Goal: Task Accomplishment & Management: Manage account settings

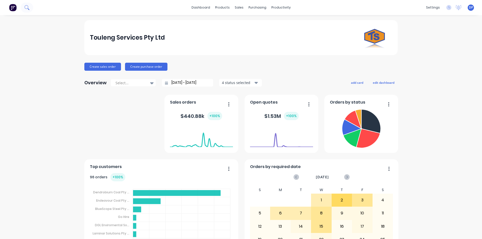
click at [29, 7] on button at bounding box center [27, 8] width 13 height 10
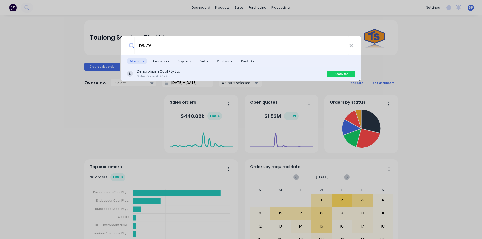
type input "19079"
click at [181, 75] on div "Dendrobium Coal Pty Ltd Sales Order #19079" at bounding box center [227, 74] width 200 height 10
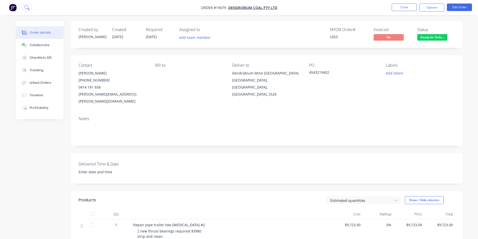
click at [30, 7] on button at bounding box center [27, 8] width 13 height 10
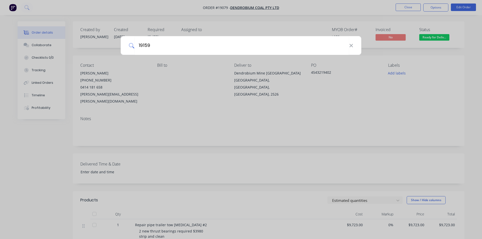
type input "19159"
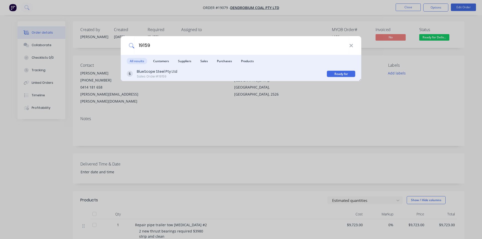
click at [175, 70] on div "BlueScope Steel Pty Ltd" at bounding box center [157, 71] width 40 height 5
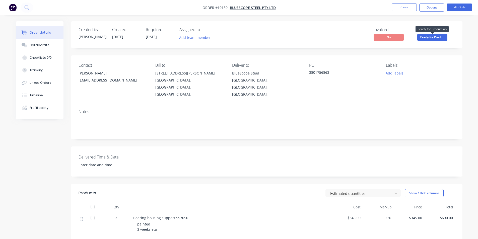
click at [439, 39] on span "Ready for Produ..." at bounding box center [432, 37] width 30 height 6
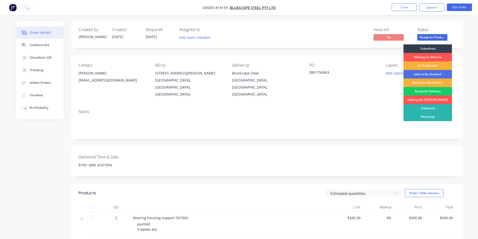
click at [429, 91] on div "Ready for Delivery" at bounding box center [427, 91] width 48 height 9
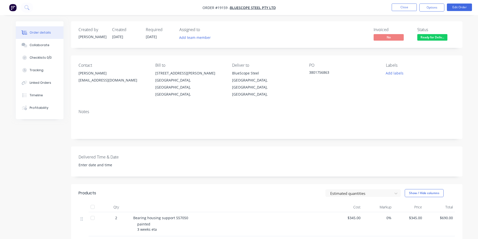
click at [16, 9] on img "button" at bounding box center [13, 8] width 8 height 8
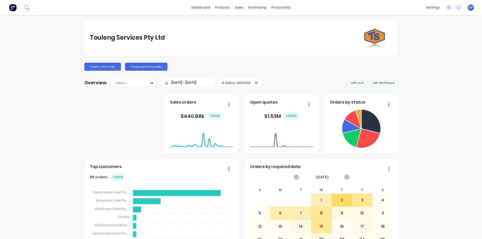
click at [29, 7] on icon at bounding box center [26, 7] width 5 height 5
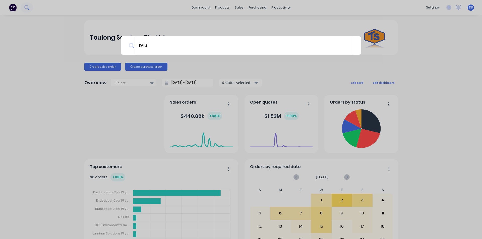
type input "19189"
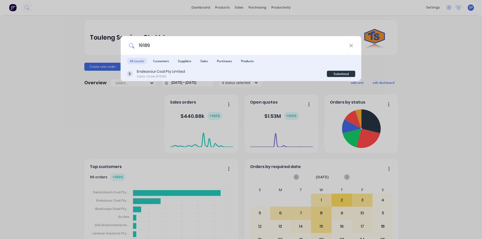
click at [176, 75] on div "Sales Order #19189" at bounding box center [161, 76] width 48 height 5
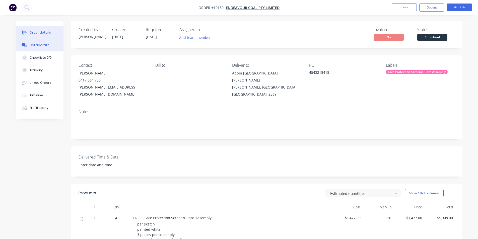
click at [40, 43] on div "Collaborate" at bounding box center [40, 45] width 20 height 5
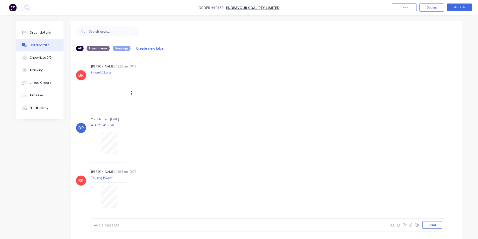
click at [119, 97] on img at bounding box center [109, 93] width 36 height 33
click at [13, 7] on img "button" at bounding box center [13, 8] width 8 height 8
click at [104, 199] on img at bounding box center [109, 199] width 36 height 33
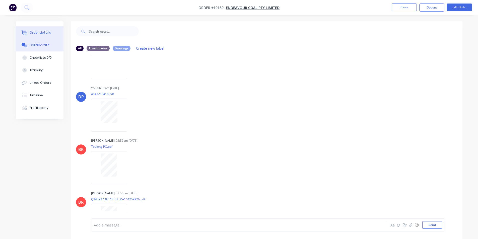
scroll to position [0, 0]
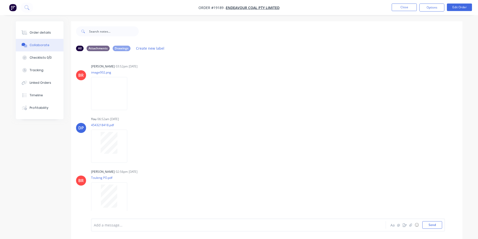
click at [13, 9] on img "button" at bounding box center [13, 8] width 8 height 8
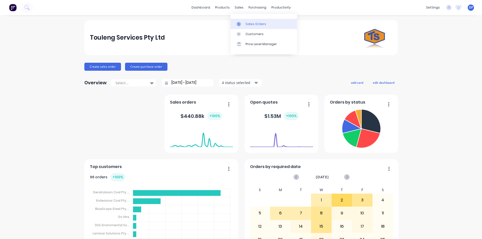
click at [259, 25] on div "Sales Orders" at bounding box center [255, 24] width 21 height 5
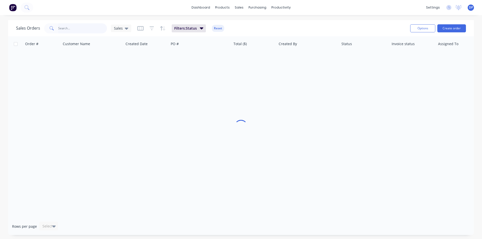
click at [67, 30] on input "text" at bounding box center [82, 28] width 49 height 10
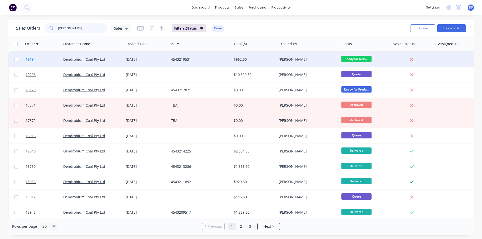
type input "pat pearse"
click at [31, 57] on link "19194" at bounding box center [45, 59] width 38 height 15
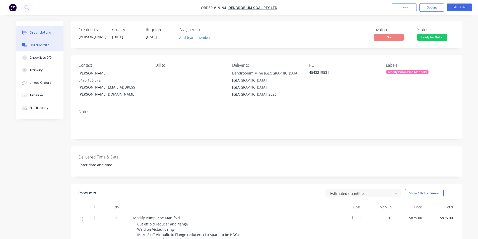
click at [40, 45] on div "Collaborate" at bounding box center [40, 45] width 20 height 5
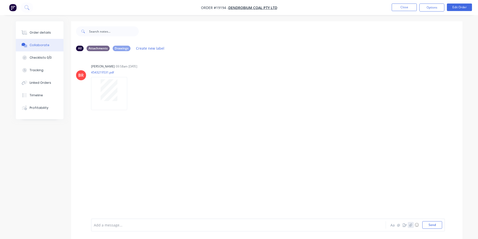
click at [410, 224] on icon "button" at bounding box center [410, 225] width 3 height 4
click at [426, 227] on button "Send" at bounding box center [432, 225] width 20 height 8
click at [45, 30] on button "Order details" at bounding box center [40, 32] width 48 height 13
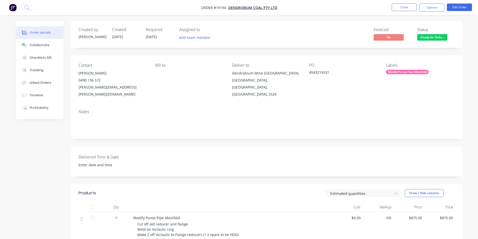
click at [13, 7] on img "button" at bounding box center [13, 8] width 8 height 8
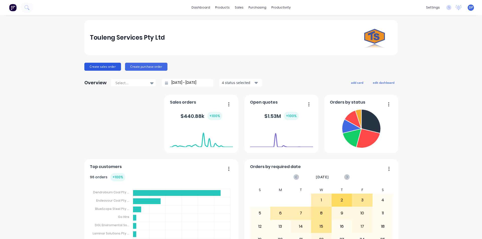
click at [96, 66] on button "Create sales order" at bounding box center [102, 67] width 37 height 8
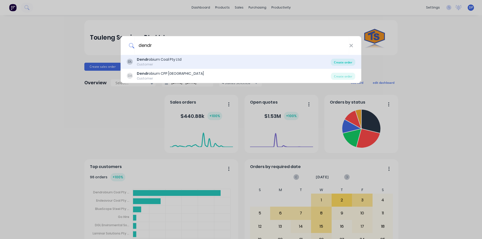
type input "dendr"
click at [345, 60] on div "Create order" at bounding box center [343, 62] width 24 height 7
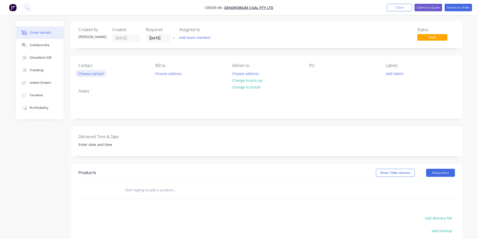
click at [98, 76] on button "Choose contact" at bounding box center [91, 73] width 31 height 7
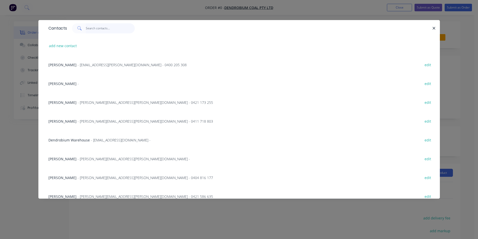
click at [104, 30] on input "text" at bounding box center [110, 28] width 49 height 10
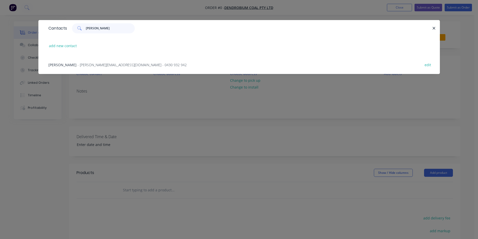
type input "juan"
click at [83, 66] on span "- Juan.Rodriguez2@gm-3.com.au - 0430 932 942" at bounding box center [132, 64] width 109 height 5
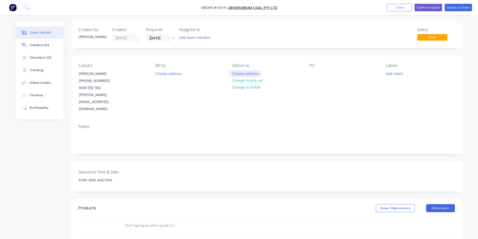
click at [251, 74] on button "Choose address" at bounding box center [245, 73] width 32 height 7
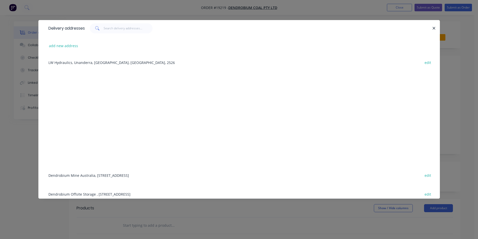
scroll to position [63, 0]
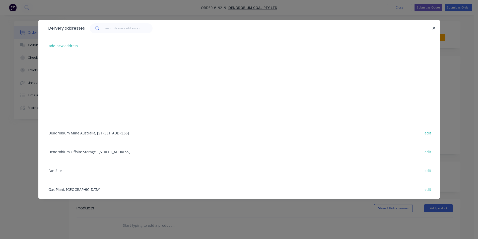
click at [95, 132] on div "Dendrobium Mine Australia, Cordeaux Road, Mount Kembla, New South Wales, Austra…" at bounding box center [239, 132] width 386 height 19
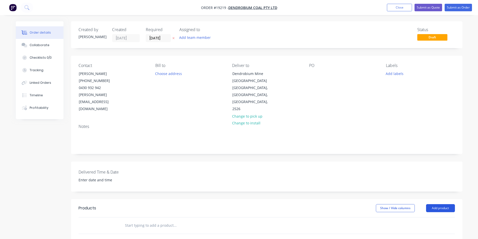
click at [445, 204] on button "Add product" at bounding box center [440, 208] width 29 height 8
click at [435, 227] on div "Basic product" at bounding box center [431, 230] width 39 height 7
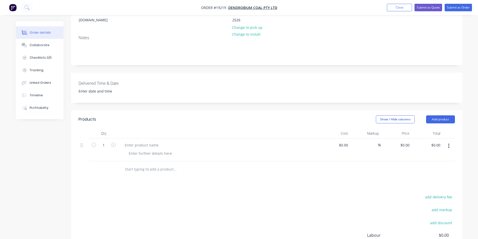
scroll to position [100, 0]
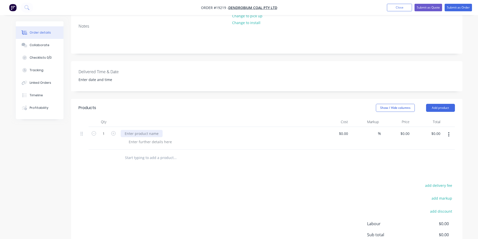
click at [141, 130] on div at bounding box center [142, 133] width 42 height 7
click at [178, 138] on div at bounding box center [221, 141] width 193 height 7
click at [43, 44] on div "Collaborate" at bounding box center [40, 45] width 20 height 5
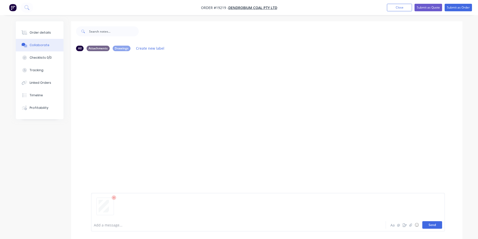
click at [430, 223] on button "Send" at bounding box center [432, 225] width 20 height 8
click at [431, 224] on button "Send" at bounding box center [432, 225] width 20 height 8
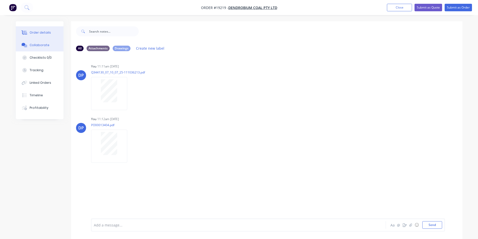
click at [45, 33] on div "Order details" at bounding box center [40, 32] width 21 height 5
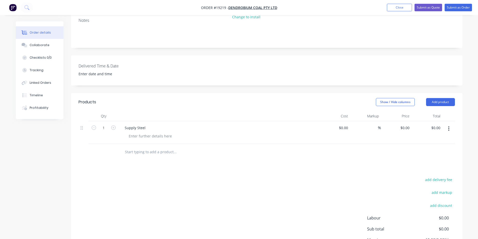
scroll to position [25, 0]
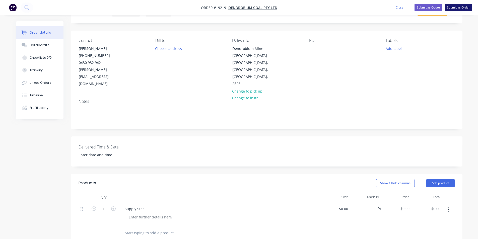
click at [459, 7] on button "Submit as Order" at bounding box center [458, 8] width 27 height 8
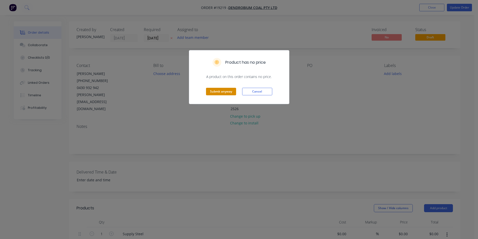
click at [229, 92] on button "Submit anyway" at bounding box center [221, 92] width 30 height 8
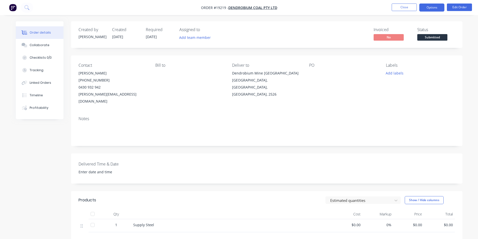
click at [437, 5] on button "Options" at bounding box center [431, 8] width 25 height 8
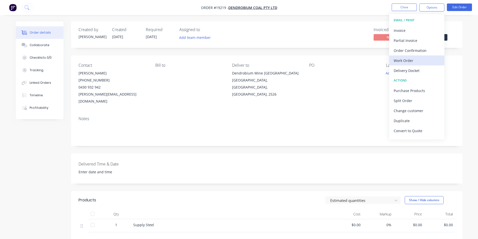
click at [412, 59] on div "Work Order" at bounding box center [417, 60] width 46 height 7
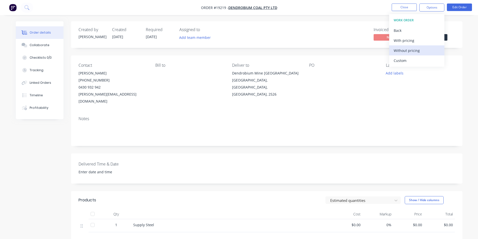
click at [419, 49] on div "Without pricing" at bounding box center [417, 50] width 46 height 7
click at [329, 103] on div "Contact Juan Rodriguez (02) 4255 4834 0430 932 942 Juan.Rodriguez2@gm-3.com.au …" at bounding box center [266, 83] width 391 height 57
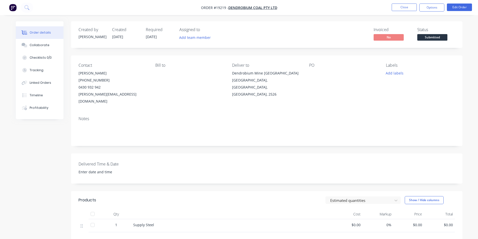
click at [16, 9] on img "button" at bounding box center [13, 8] width 8 height 8
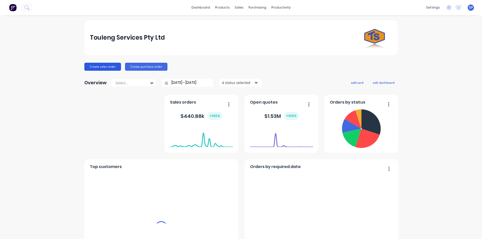
click at [112, 67] on button "Create sales order" at bounding box center [102, 67] width 37 height 8
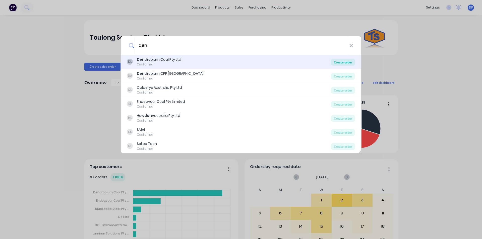
type input "den"
click at [344, 62] on div "Create order" at bounding box center [343, 62] width 24 height 7
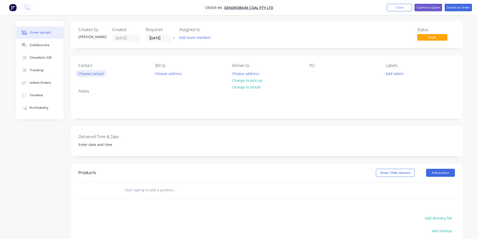
click at [94, 72] on button "Choose contact" at bounding box center [91, 73] width 31 height 7
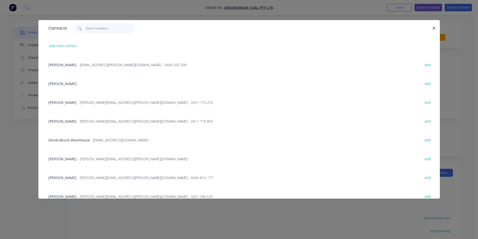
click at [105, 32] on input "text" at bounding box center [110, 28] width 49 height 10
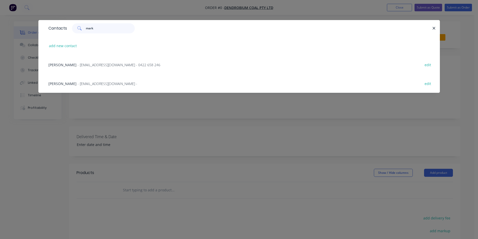
type input "mark"
click at [98, 82] on span "- Mark.Gazzola1@gm-3.com.au -" at bounding box center [108, 83] width 60 height 5
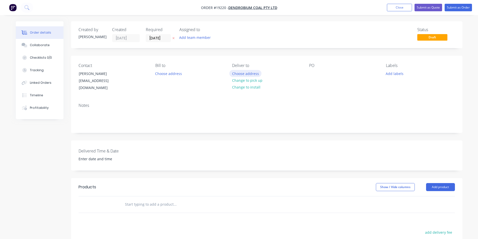
click at [245, 74] on button "Choose address" at bounding box center [245, 73] width 32 height 7
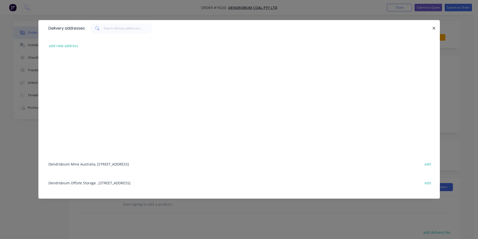
scroll to position [63, 0]
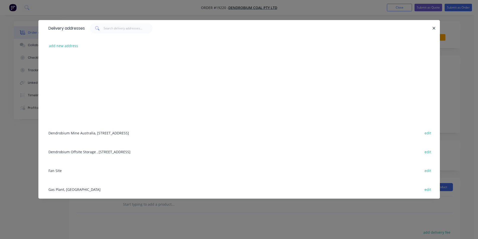
click at [86, 133] on div "Dendrobium Mine Australia, Cordeaux Road, Mount Kembla, New South Wales, Austra…" at bounding box center [239, 132] width 386 height 19
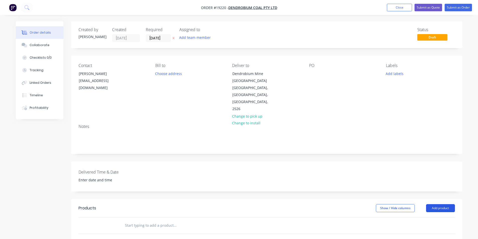
click at [448, 204] on button "Add product" at bounding box center [440, 208] width 29 height 8
click at [446, 227] on div "Basic product" at bounding box center [431, 230] width 39 height 7
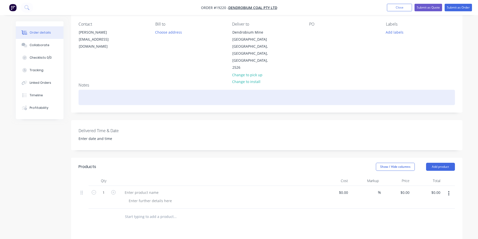
scroll to position [50, 0]
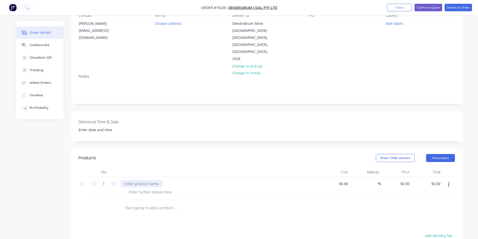
click at [139, 180] on div at bounding box center [142, 183] width 42 height 7
click at [143, 188] on div at bounding box center [150, 191] width 51 height 7
click at [142, 188] on div at bounding box center [150, 191] width 51 height 7
click at [212, 157] on header "Products Show / Hide columns Add product" at bounding box center [266, 158] width 391 height 18
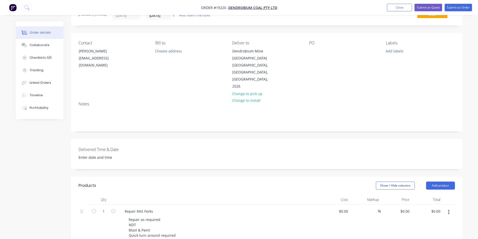
scroll to position [0, 0]
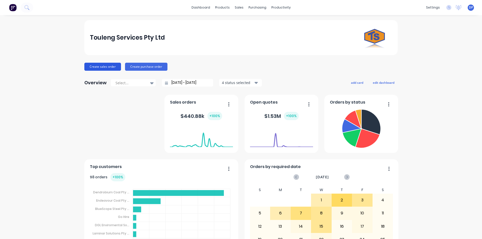
click at [95, 64] on button "Create sales order" at bounding box center [102, 67] width 37 height 8
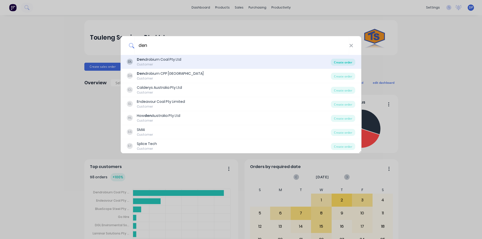
type input "den"
click at [338, 59] on div "Create order" at bounding box center [343, 62] width 24 height 7
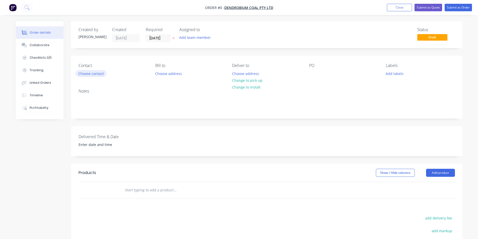
click at [85, 72] on button "Choose contact" at bounding box center [91, 73] width 31 height 7
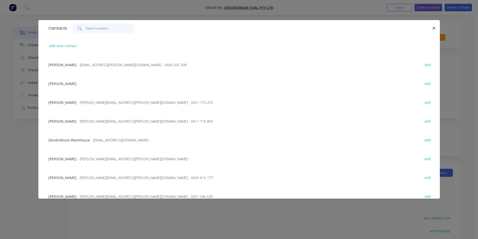
click at [103, 28] on input "text" at bounding box center [110, 28] width 49 height 10
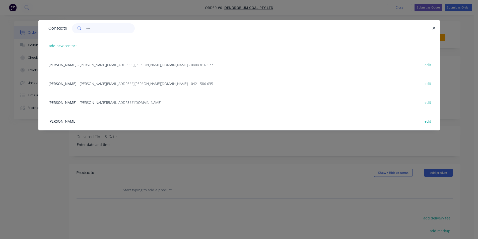
type input "mic"
click at [100, 63] on span "- michael.lloyd@gm-3.com.au - 0404 816 177" at bounding box center [145, 64] width 135 height 5
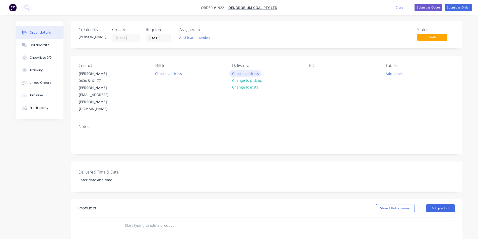
click at [251, 71] on button "Choose address" at bounding box center [245, 73] width 32 height 7
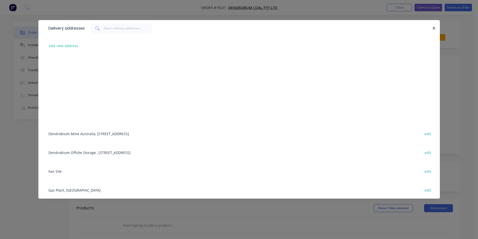
scroll to position [63, 0]
click at [82, 133] on div "Dendrobium Mine Australia, Cordeaux Road, Mount Kembla, New South Wales, Austra…" at bounding box center [239, 132] width 386 height 19
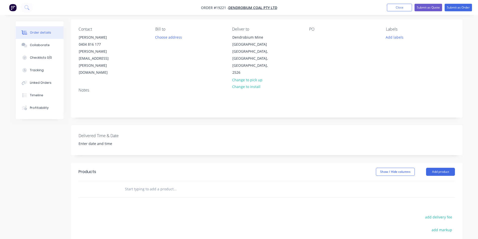
scroll to position [100, 0]
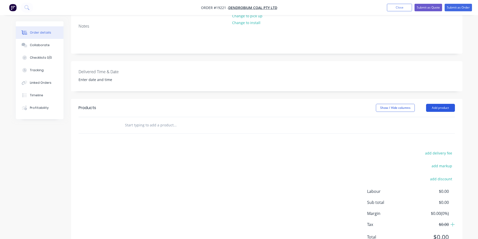
click at [443, 104] on button "Add product" at bounding box center [440, 108] width 29 height 8
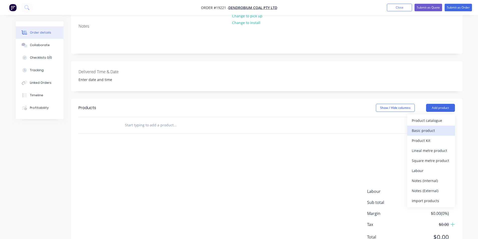
click at [428, 127] on div "Basic product" at bounding box center [431, 130] width 39 height 7
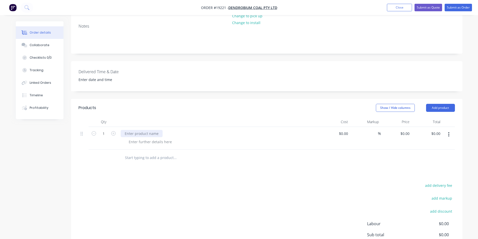
click at [142, 130] on div at bounding box center [142, 133] width 42 height 7
click at [49, 47] on button "Collaborate" at bounding box center [40, 45] width 48 height 13
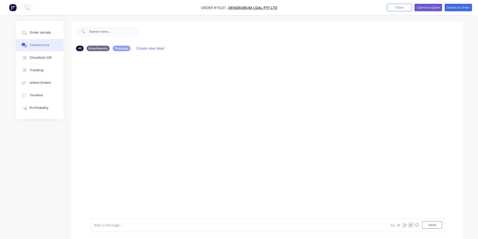
click at [411, 225] on icon "button" at bounding box center [410, 225] width 3 height 4
click at [435, 228] on button "Send" at bounding box center [432, 225] width 20 height 8
click at [254, 106] on div "DP You 11:58am 07/10/25 2XU.pdf Labels Download Delete" at bounding box center [266, 85] width 391 height 45
click at [50, 29] on button "Order details" at bounding box center [40, 32] width 48 height 13
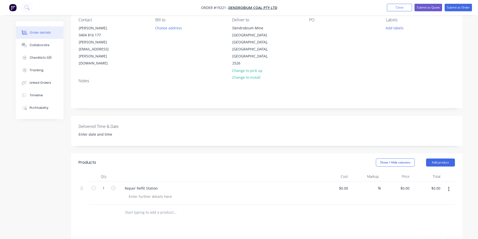
scroll to position [50, 0]
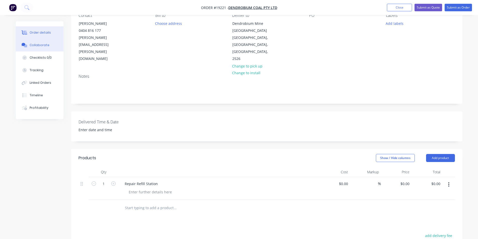
click at [44, 49] on button "Collaborate" at bounding box center [40, 45] width 48 height 13
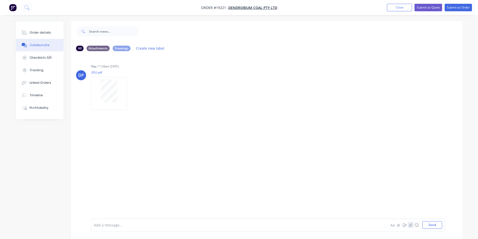
click at [413, 224] on button "button" at bounding box center [411, 225] width 6 height 6
click at [429, 226] on button "Send" at bounding box center [432, 225] width 20 height 8
click at [55, 33] on button "Order details" at bounding box center [40, 32] width 48 height 13
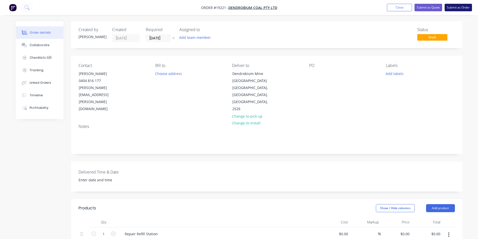
click at [459, 7] on button "Submit as Order" at bounding box center [458, 8] width 27 height 8
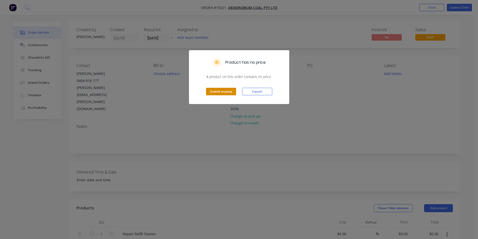
click at [217, 93] on button "Submit anyway" at bounding box center [221, 92] width 30 height 8
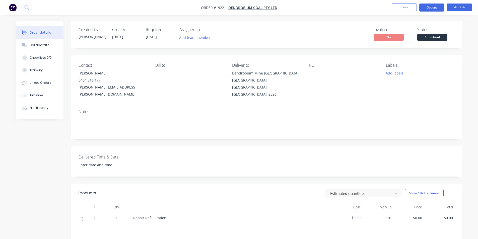
click at [435, 6] on button "Options" at bounding box center [431, 8] width 25 height 8
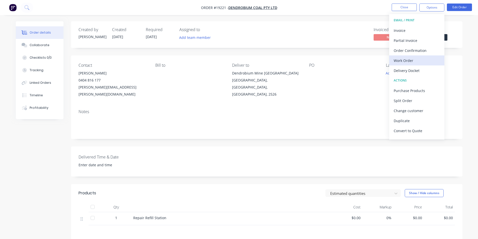
click at [416, 63] on div "Work Order" at bounding box center [417, 60] width 46 height 7
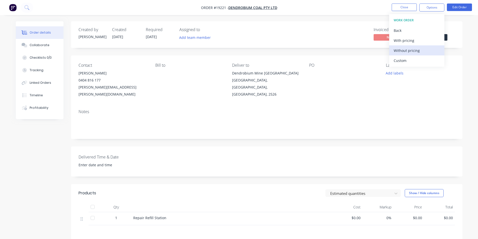
click at [416, 51] on div "Without pricing" at bounding box center [417, 50] width 46 height 7
click at [324, 94] on div "PO" at bounding box center [343, 80] width 69 height 35
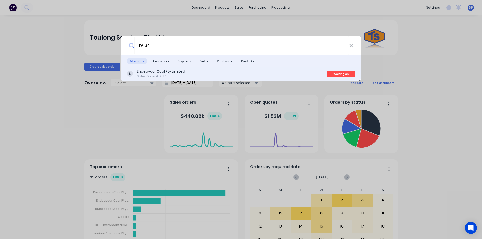
type input "19184"
click at [156, 69] on div "Endeavour Coal Pty Limited" at bounding box center [161, 71] width 48 height 5
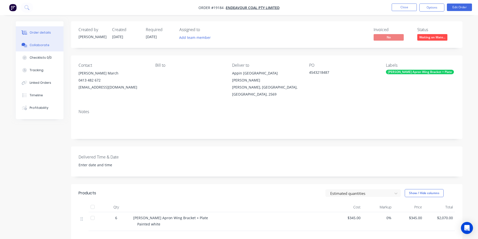
click at [51, 44] on button "Collaborate" at bounding box center [40, 45] width 48 height 13
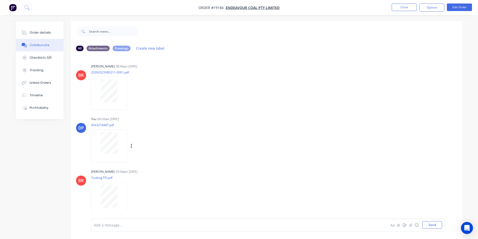
scroll to position [8, 0]
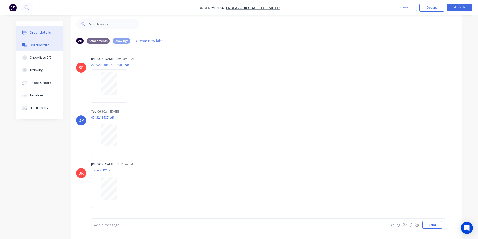
click at [31, 35] on button "Order details" at bounding box center [40, 32] width 48 height 13
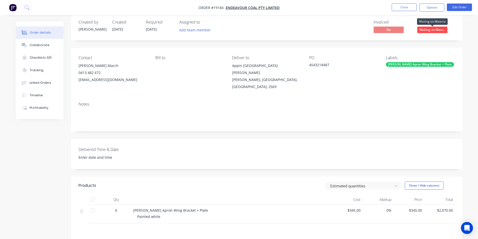
click at [435, 31] on span "Waiting on Mate..." at bounding box center [432, 30] width 30 height 6
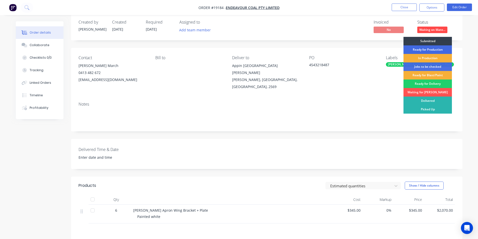
click at [426, 50] on div "Ready for Production" at bounding box center [427, 49] width 48 height 9
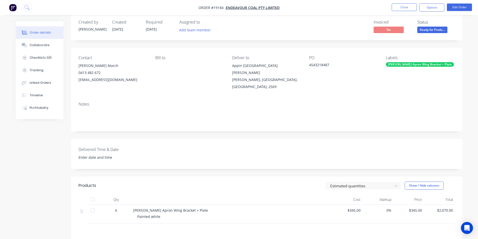
click at [9, 8] on img "button" at bounding box center [13, 8] width 8 height 8
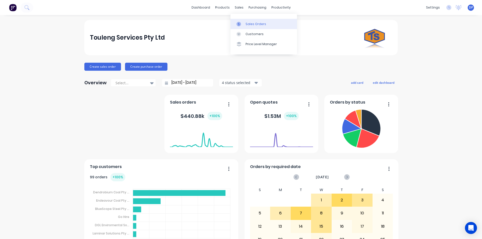
click at [255, 21] on link "Sales Orders" at bounding box center [263, 24] width 66 height 10
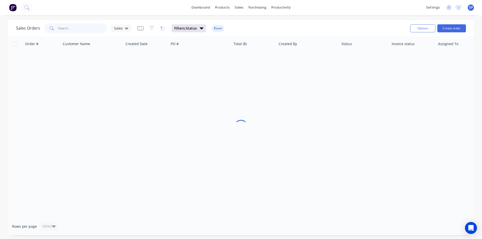
click at [84, 28] on input "text" at bounding box center [82, 28] width 49 height 10
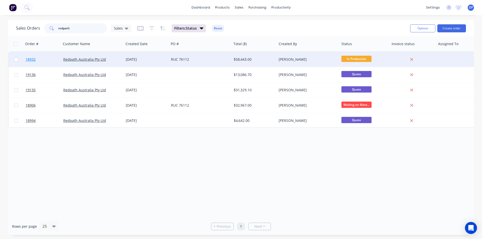
type input "redpath"
click at [31, 61] on span "18932" at bounding box center [31, 59] width 10 height 5
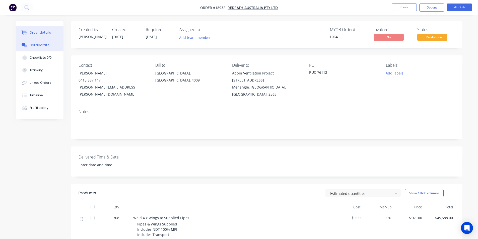
click at [40, 46] on div "Collaborate" at bounding box center [40, 45] width 20 height 5
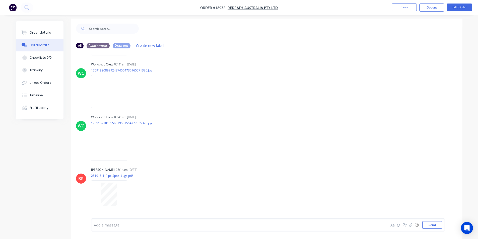
scroll to position [8, 0]
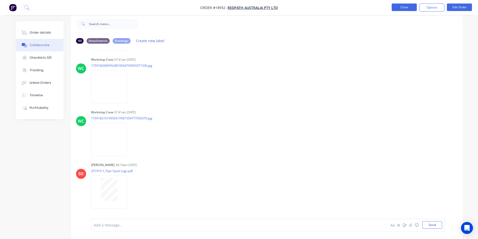
click at [402, 8] on button "Close" at bounding box center [404, 8] width 25 height 8
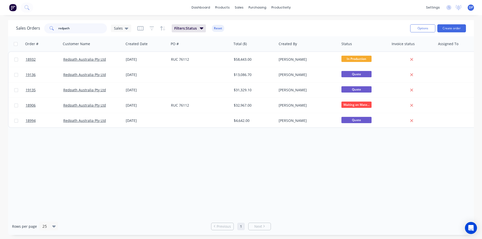
drag, startPoint x: 82, startPoint y: 28, endPoint x: 39, endPoint y: 28, distance: 42.7
click at [39, 28] on div "Sales Orders redpath Sales" at bounding box center [73, 28] width 115 height 10
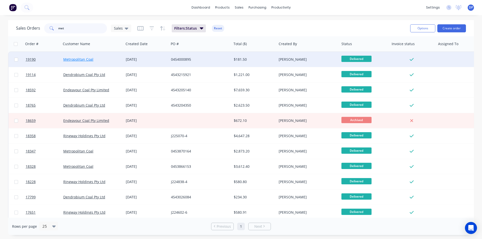
type input "met"
click at [92, 61] on link "Metropolitan Coal" at bounding box center [78, 59] width 30 height 5
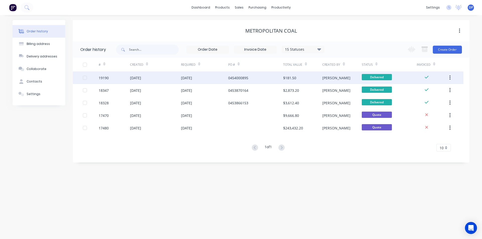
click at [107, 78] on div "19190" at bounding box center [104, 77] width 10 height 5
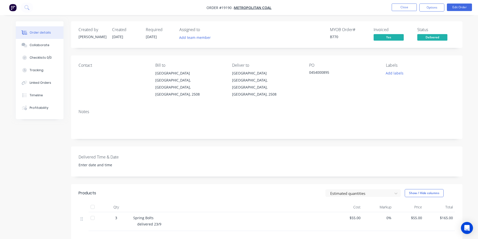
click at [13, 9] on img "button" at bounding box center [13, 8] width 8 height 8
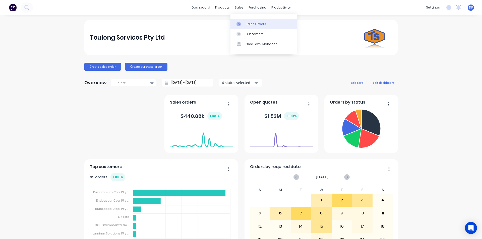
click at [245, 23] on link "Sales Orders" at bounding box center [263, 24] width 66 height 10
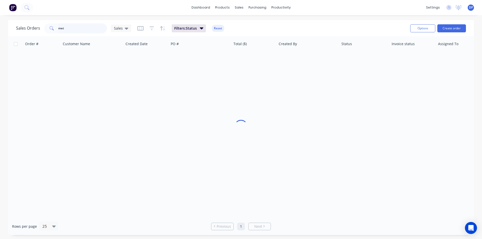
click at [81, 27] on input "met" at bounding box center [82, 28] width 49 height 10
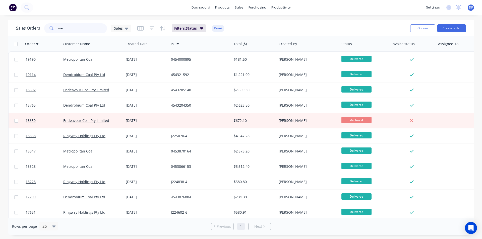
type input "m"
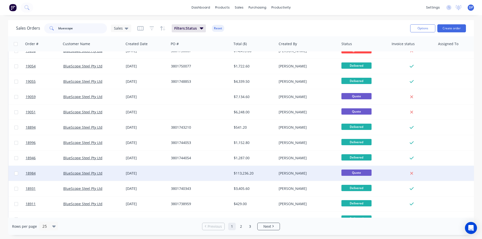
scroll to position [75, 0]
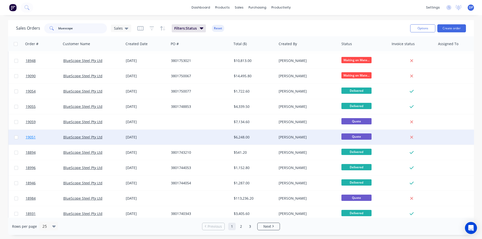
type input "bluescope"
click at [36, 136] on link "19051" at bounding box center [45, 137] width 38 height 15
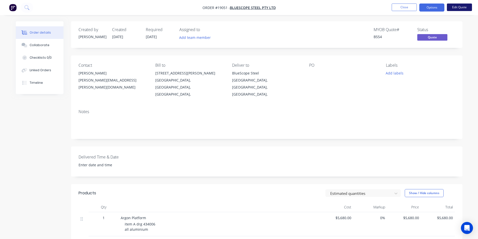
click at [460, 5] on button "Edit Quote" at bounding box center [459, 8] width 25 height 8
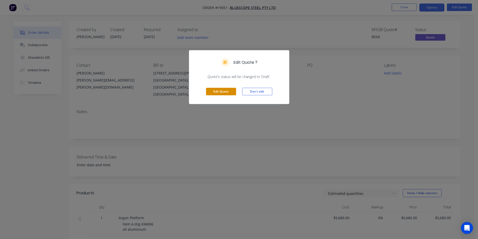
click at [229, 90] on button "Edit Quote" at bounding box center [221, 92] width 30 height 8
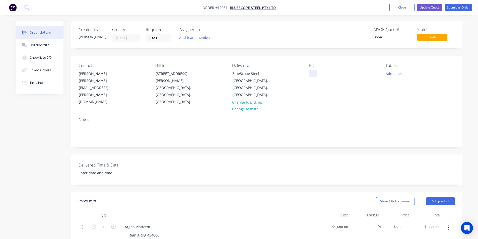
click at [315, 75] on div at bounding box center [313, 73] width 8 height 7
click at [365, 95] on div "Contact James Scerri james.scerri@bluescopesteel.com Bill to 120 Collins St Mel…" at bounding box center [266, 84] width 391 height 57
drag, startPoint x: 149, startPoint y: 212, endPoint x: 124, endPoint y: 213, distance: 24.9
click at [124, 223] on div "Argon Platform" at bounding box center [137, 226] width 33 height 7
copy div "Argon Platform"
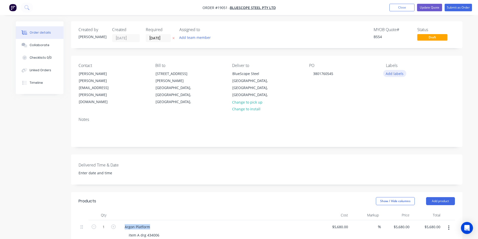
click at [396, 72] on button "Add labels" at bounding box center [394, 73] width 23 height 7
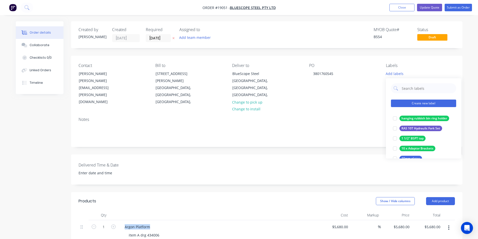
click at [424, 103] on button "Create new label" at bounding box center [423, 104] width 65 height 8
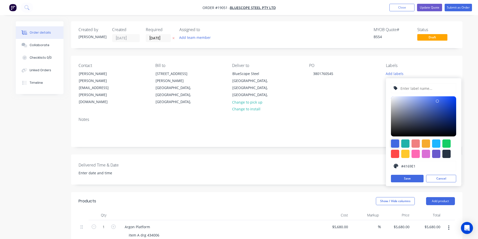
click at [393, 142] on div at bounding box center [395, 143] width 8 height 8
click at [417, 89] on input "text" at bounding box center [426, 89] width 53 height 10
paste input "Argon Platform"
type input "Argon Platform"
click at [411, 177] on button "Save" at bounding box center [407, 179] width 33 height 8
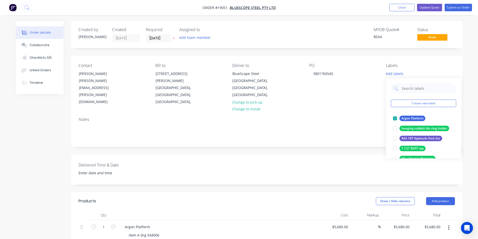
click at [327, 139] on div "Created by Brett Created 18/08/25 Required 18/09/25 Assigned to Add team member…" at bounding box center [266, 203] width 391 height 364
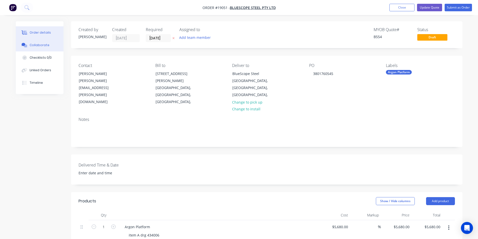
click at [53, 49] on button "Collaborate" at bounding box center [40, 45] width 48 height 13
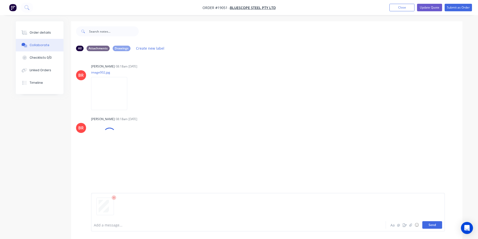
click at [434, 223] on button "Send" at bounding box center [432, 225] width 20 height 8
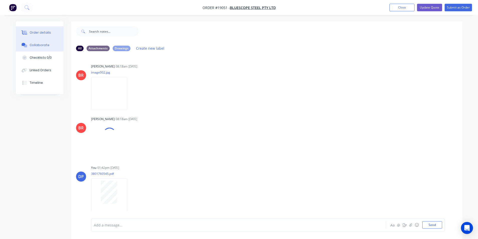
click at [42, 32] on div "Order details" at bounding box center [40, 32] width 21 height 5
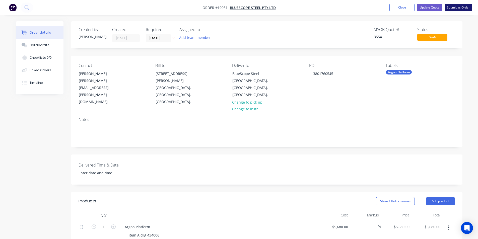
click at [463, 5] on button "Submit as Order" at bounding box center [458, 8] width 27 height 8
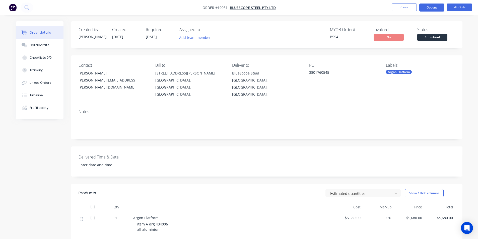
click at [437, 7] on button "Options" at bounding box center [431, 8] width 25 height 8
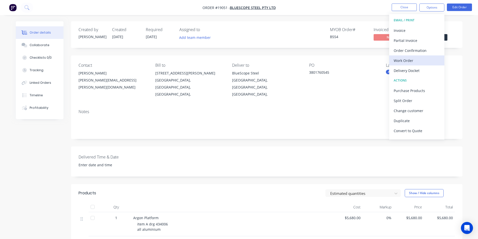
click at [418, 62] on div "Work Order" at bounding box center [417, 60] width 46 height 7
click at [414, 62] on div "Custom" at bounding box center [417, 60] width 46 height 7
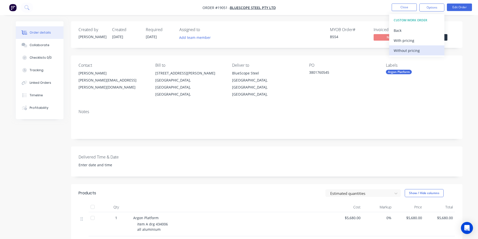
click at [409, 50] on div "Without pricing" at bounding box center [417, 50] width 46 height 7
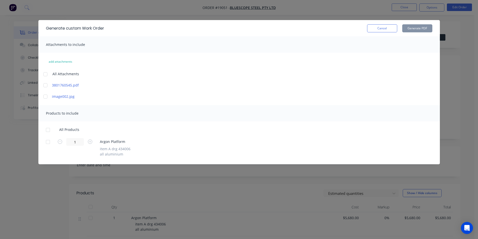
click at [45, 97] on div at bounding box center [45, 97] width 10 height 10
click at [47, 131] on div at bounding box center [48, 130] width 10 height 10
click at [416, 28] on button "Generate PDF" at bounding box center [417, 28] width 30 height 8
click at [384, 30] on button "Cancel" at bounding box center [382, 28] width 30 height 8
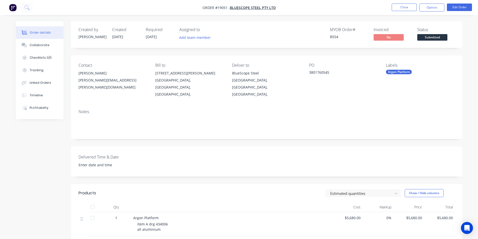
click at [14, 5] on img "button" at bounding box center [13, 8] width 8 height 8
click at [43, 44] on div "Collaborate" at bounding box center [40, 45] width 20 height 5
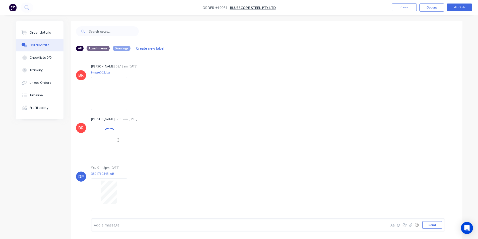
click at [105, 142] on div at bounding box center [103, 140] width 25 height 33
click at [408, 9] on button "Close" at bounding box center [404, 8] width 25 height 8
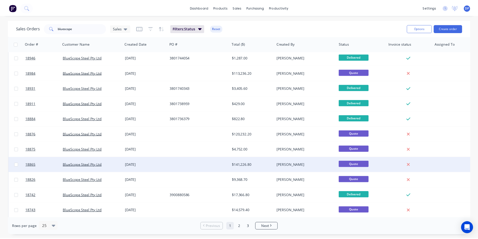
scroll to position [219, 0]
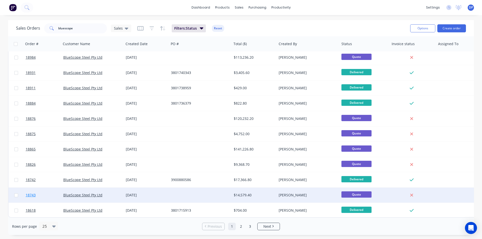
click at [34, 193] on span "18743" at bounding box center [31, 195] width 10 height 5
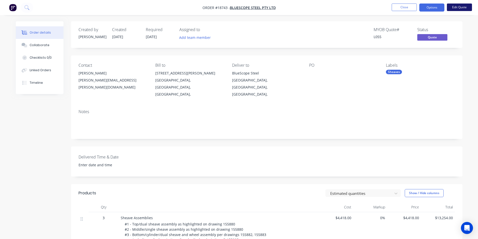
click at [461, 4] on button "Edit Quote" at bounding box center [459, 8] width 25 height 8
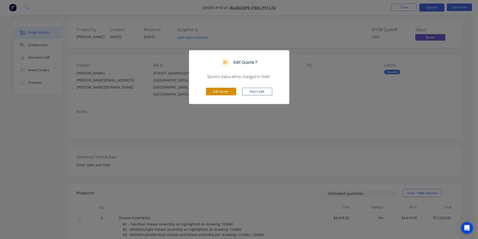
click at [214, 93] on button "Edit Quote" at bounding box center [221, 92] width 30 height 8
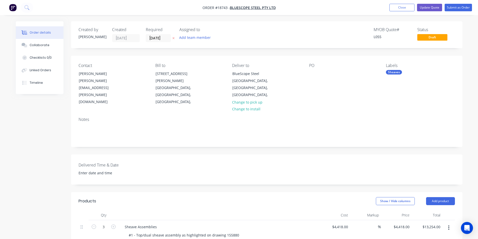
click at [319, 73] on div "PO" at bounding box center [343, 84] width 69 height 42
click at [311, 73] on div at bounding box center [313, 73] width 8 height 7
click at [339, 86] on div "PO 3801760655" at bounding box center [343, 84] width 69 height 42
click at [44, 49] on button "Collaborate" at bounding box center [40, 45] width 48 height 13
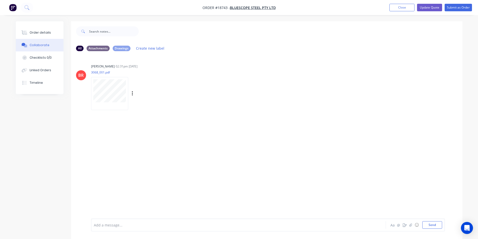
scroll to position [8, 0]
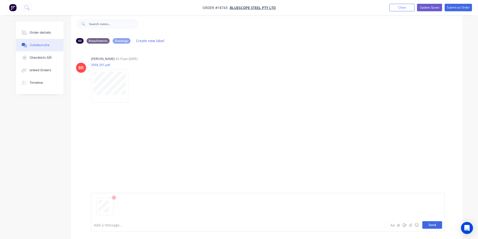
click at [437, 224] on button "Send" at bounding box center [432, 225] width 20 height 8
click at [48, 33] on div "Order details" at bounding box center [40, 32] width 21 height 5
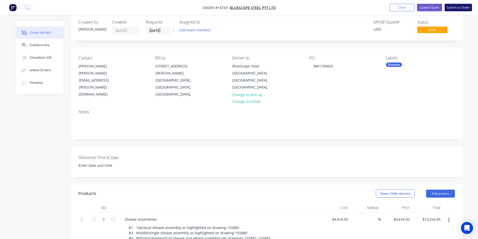
click at [453, 6] on button "Submit as Order" at bounding box center [458, 8] width 27 height 8
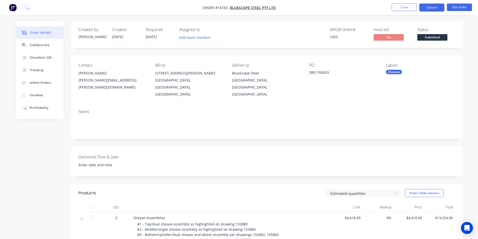
click at [438, 9] on button "Options" at bounding box center [431, 8] width 25 height 8
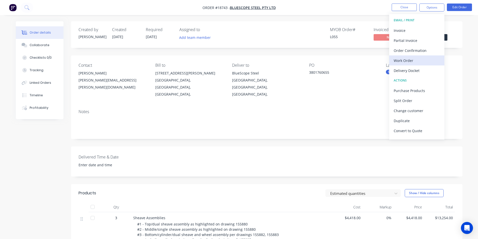
click at [420, 59] on div "Work Order" at bounding box center [417, 60] width 46 height 7
click at [415, 60] on div "Custom" at bounding box center [417, 60] width 46 height 7
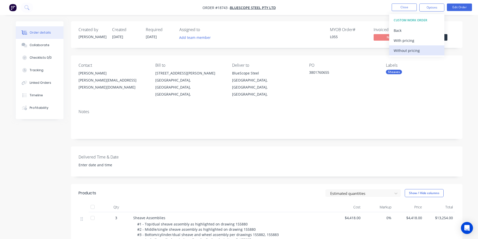
click at [411, 49] on div "Without pricing" at bounding box center [417, 50] width 46 height 7
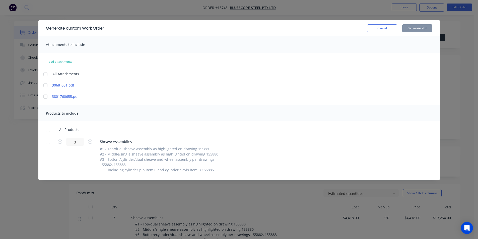
click at [45, 86] on div at bounding box center [45, 85] width 10 height 10
click at [47, 127] on div at bounding box center [48, 130] width 10 height 10
click at [421, 26] on button "Generate PDF" at bounding box center [417, 28] width 30 height 8
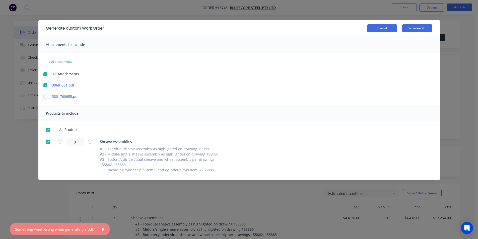
click at [379, 30] on button "Cancel" at bounding box center [382, 28] width 30 height 8
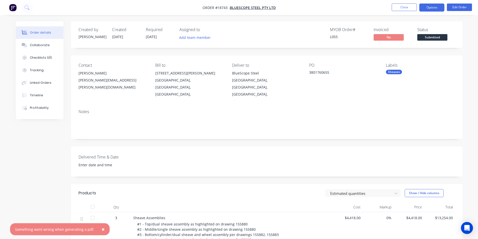
click at [434, 9] on button "Options" at bounding box center [431, 8] width 25 height 8
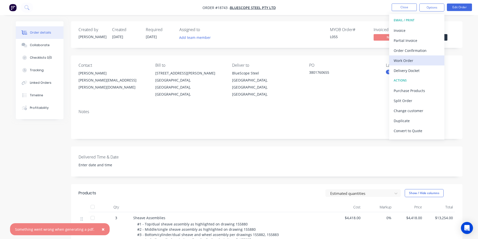
click at [425, 62] on div "Work Order" at bounding box center [417, 60] width 46 height 7
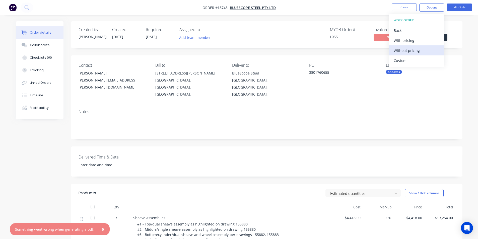
click at [411, 52] on div "Without pricing" at bounding box center [417, 50] width 46 height 7
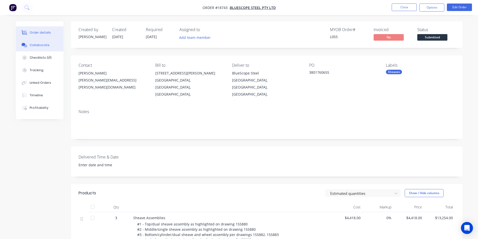
click at [36, 48] on button "Collaborate" at bounding box center [40, 45] width 48 height 13
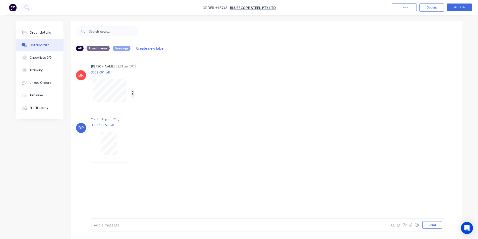
click at [132, 96] on icon "button" at bounding box center [133, 94] width 2 height 6
click at [149, 105] on button "Download" at bounding box center [165, 106] width 56 height 11
click at [38, 35] on button "Order details" at bounding box center [40, 32] width 48 height 13
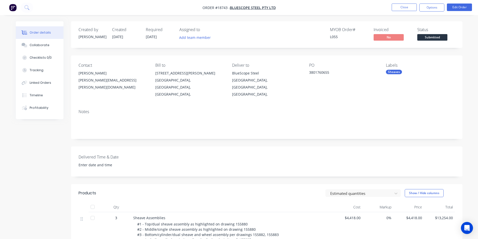
click at [12, 6] on img "button" at bounding box center [13, 8] width 8 height 8
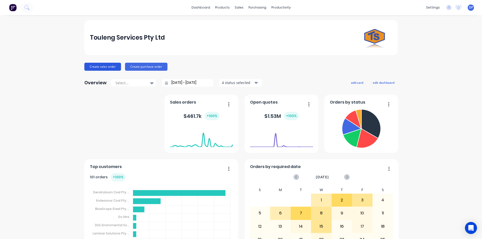
click at [104, 66] on button "Create sales order" at bounding box center [102, 67] width 37 height 8
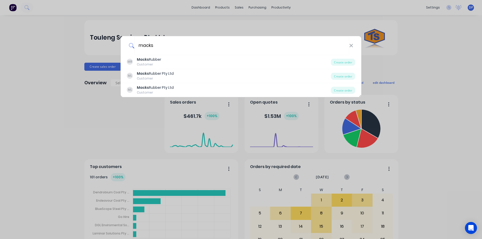
type input "macks"
click at [90, 81] on div "macks MR Macks Rubber Customer Create order ML Macks Rubber Pty Ltd Customer Cr…" at bounding box center [241, 119] width 482 height 239
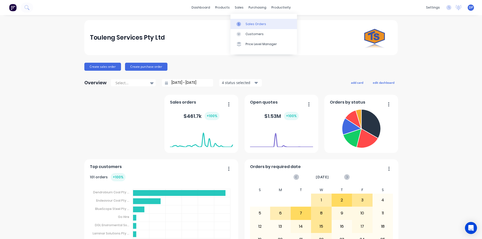
click at [257, 24] on div "Sales Orders" at bounding box center [255, 24] width 21 height 5
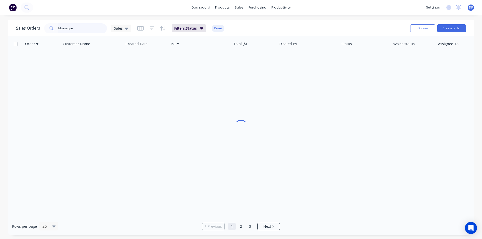
click at [17, 32] on div "Sales Orders bluescope Sales" at bounding box center [73, 28] width 115 height 10
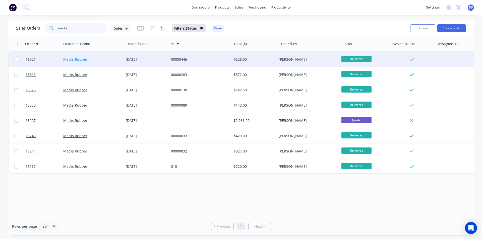
type input "macks"
click at [68, 57] on link "Macks Rubber" at bounding box center [75, 59] width 24 height 5
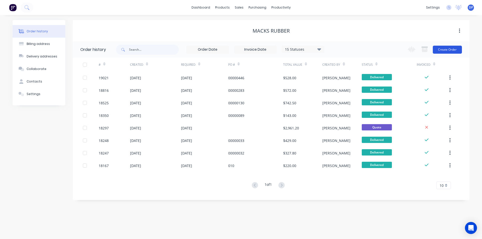
click at [451, 50] on button "Create Order" at bounding box center [447, 50] width 29 height 8
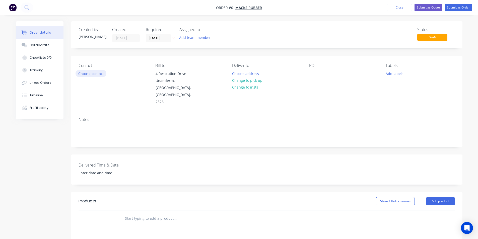
click at [94, 74] on button "Choose contact" at bounding box center [91, 73] width 31 height 7
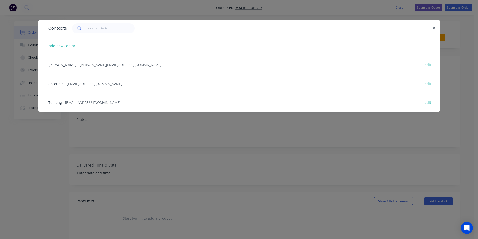
click at [68, 64] on span "Chris Slattery" at bounding box center [62, 64] width 28 height 5
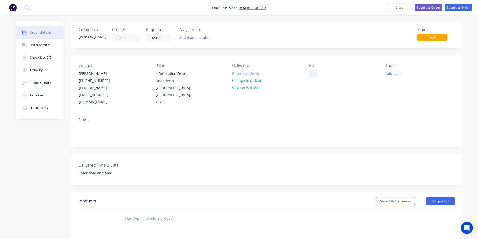
click at [317, 71] on div at bounding box center [313, 73] width 8 height 7
click at [367, 92] on div "Contact Chris Slattery (02) 4272 1155 Chris@macksrubber.com.au Bill to 4 Resolu…" at bounding box center [266, 84] width 391 height 57
click at [448, 197] on button "Add product" at bounding box center [440, 201] width 29 height 8
click at [430, 220] on div "Basic product" at bounding box center [431, 223] width 39 height 7
click at [40, 45] on div "Collaborate" at bounding box center [40, 45] width 20 height 5
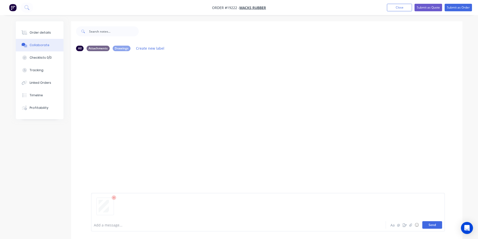
click at [430, 225] on button "Send" at bounding box center [432, 225] width 20 height 8
click at [38, 30] on button "Order details" at bounding box center [40, 32] width 48 height 13
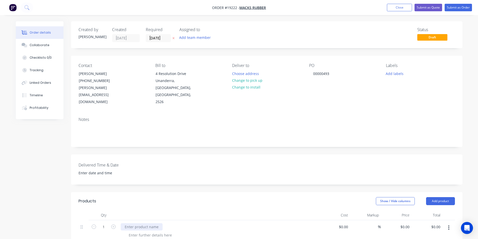
drag, startPoint x: 130, startPoint y: 207, endPoint x: 132, endPoint y: 214, distance: 6.7
click at [130, 220] on div at bounding box center [219, 231] width 201 height 23
click at [132, 223] on div at bounding box center [142, 226] width 42 height 7
paste div
click at [127, 223] on div "bakery drive roller" at bounding box center [140, 226] width 39 height 7
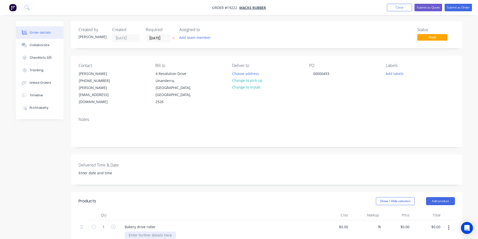
click at [145, 232] on div at bounding box center [150, 235] width 51 height 7
paste div
click at [151, 232] on div "supplied key, shaft welded into plates, plates welded to shell, machined finish…" at bounding box center [199, 235] width 148 height 7
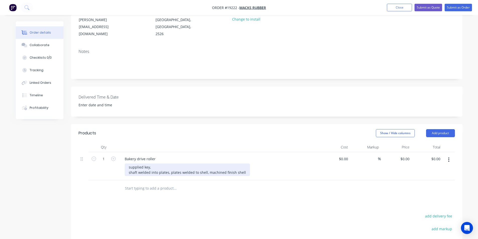
scroll to position [75, 0]
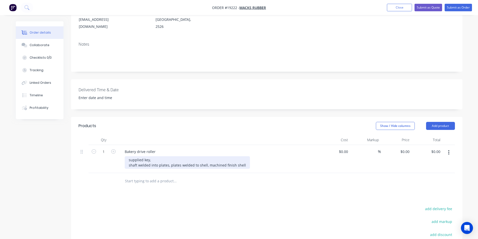
click at [157, 156] on div "supplied key, shaft welded into plates, plates welded to shell, machined finish…" at bounding box center [187, 162] width 125 height 13
click at [170, 156] on div "supplied key shaft welded into plates, plates welded to shell, machined finish …" at bounding box center [187, 162] width 125 height 13
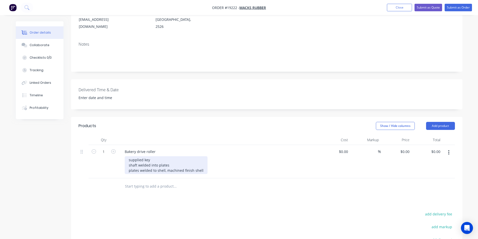
click at [164, 156] on div "supplied key shaft welded into plates plates welded to shell, machined finish s…" at bounding box center [166, 165] width 83 height 18
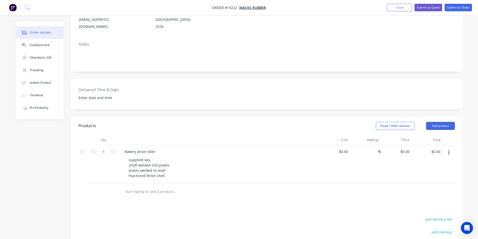
click at [218, 156] on div "supplied key shaft welded into plates plates welded to shell machined finish sh…" at bounding box center [221, 167] width 193 height 23
click at [143, 156] on div "supplied key shaft welded into plates plates welded to shell machined finish sh…" at bounding box center [149, 167] width 49 height 23
click at [37, 50] on button "Collaborate" at bounding box center [40, 45] width 48 height 13
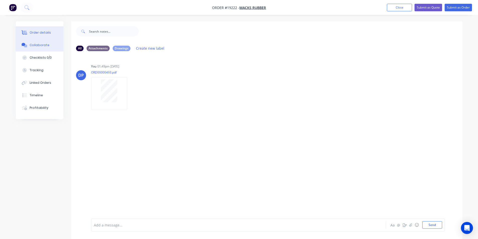
click at [43, 29] on button "Order details" at bounding box center [40, 32] width 48 height 13
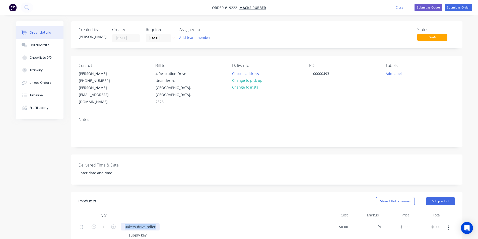
drag, startPoint x: 123, startPoint y: 212, endPoint x: 154, endPoint y: 213, distance: 30.6
click at [154, 223] on div "Bakery drive roller" at bounding box center [140, 226] width 39 height 7
copy div "Bakery drive roller"
click at [398, 73] on button "Add labels" at bounding box center [394, 73] width 23 height 7
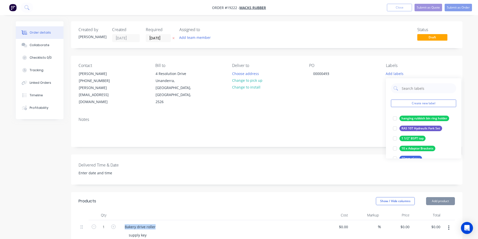
click at [417, 99] on div "Create new label hanging rubbish bin ring holder edit RAS 10T Hydraulic Fork Se…" at bounding box center [423, 118] width 75 height 80
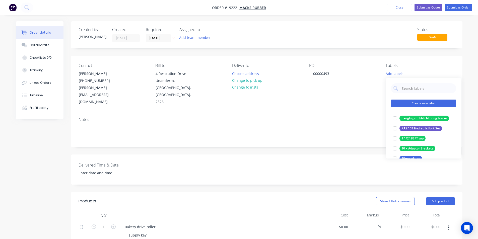
click at [420, 103] on button "Create new label" at bounding box center [423, 104] width 65 height 8
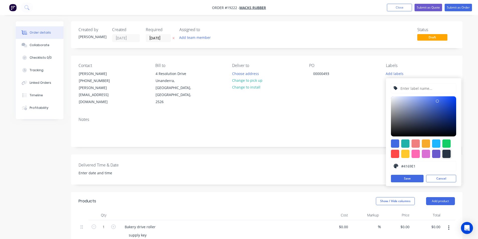
click at [447, 153] on div at bounding box center [446, 154] width 8 height 8
type input "#273444"
click at [431, 89] on input "text" at bounding box center [426, 89] width 53 height 10
paste input "Bakery drive roller"
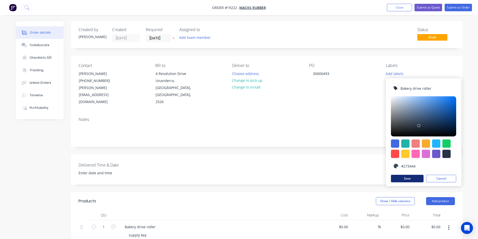
type input "Bakery drive roller"
click at [412, 179] on button "Save" at bounding box center [407, 179] width 33 height 8
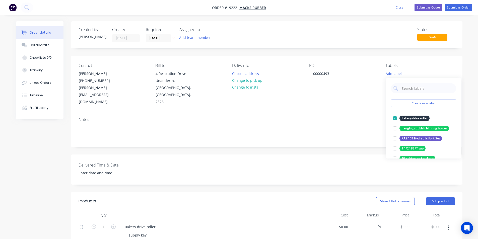
click at [305, 134] on div "Created by Dean Created 07/10/25 Required 07/10/25 Assigned to Add team member …" at bounding box center [266, 208] width 391 height 374
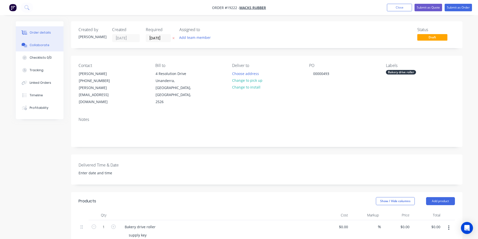
drag, startPoint x: 42, startPoint y: 45, endPoint x: 61, endPoint y: 44, distance: 19.3
click at [42, 45] on div "Collaborate" at bounding box center [40, 45] width 20 height 5
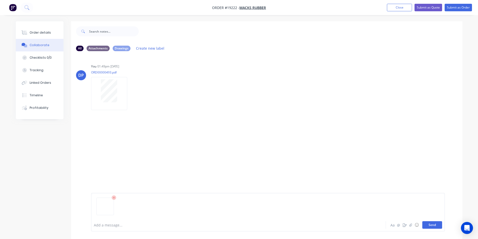
click at [431, 226] on button "Send" at bounding box center [432, 225] width 20 height 8
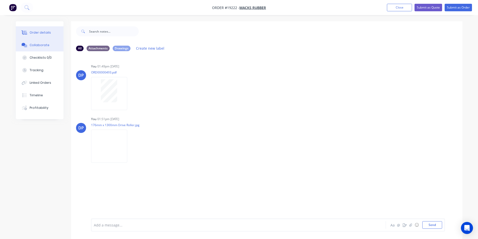
click at [30, 33] on div "Order details" at bounding box center [40, 32] width 21 height 5
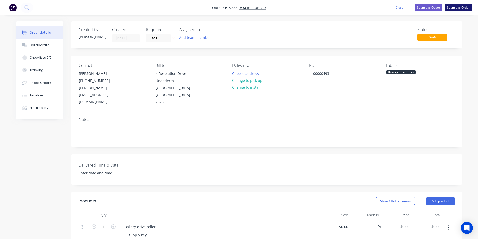
click at [454, 7] on button "Submit as Order" at bounding box center [458, 8] width 27 height 8
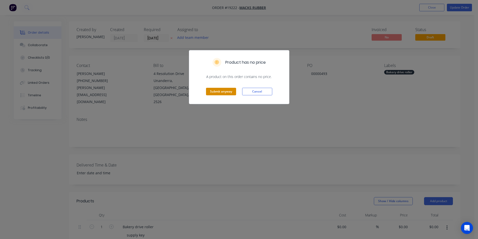
click at [215, 90] on button "Submit anyway" at bounding box center [221, 92] width 30 height 8
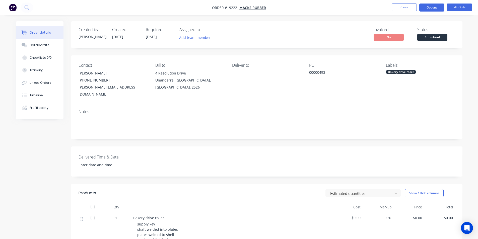
click at [428, 7] on button "Options" at bounding box center [431, 8] width 25 height 8
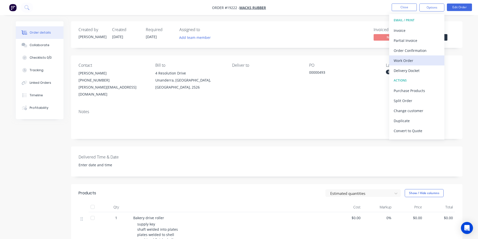
click at [418, 62] on div "Work Order" at bounding box center [417, 60] width 46 height 7
click at [410, 59] on div "Custom" at bounding box center [417, 60] width 46 height 7
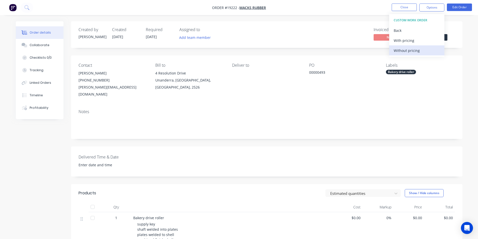
click at [410, 49] on div "Without pricing" at bounding box center [417, 50] width 46 height 7
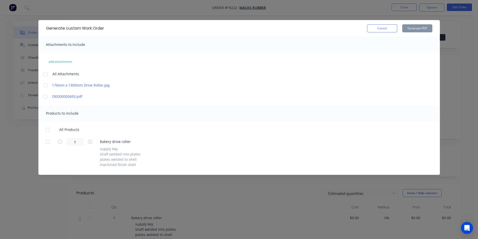
click at [45, 83] on div at bounding box center [45, 85] width 10 height 10
click at [49, 129] on div at bounding box center [48, 130] width 10 height 10
click at [417, 29] on button "Generate PDF" at bounding box center [417, 28] width 30 height 8
click at [379, 32] on button "Cancel" at bounding box center [382, 28] width 30 height 8
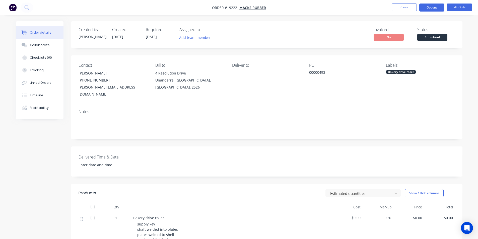
click at [439, 9] on button "Options" at bounding box center [431, 8] width 25 height 8
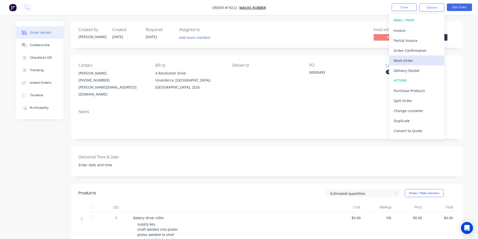
click at [420, 58] on div "Work Order" at bounding box center [417, 60] width 46 height 7
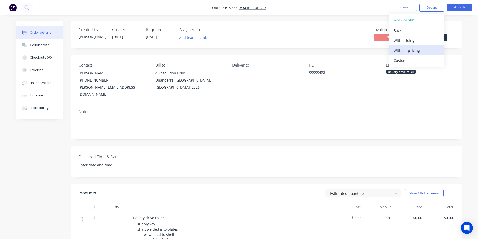
click at [417, 50] on div "Without pricing" at bounding box center [417, 50] width 46 height 7
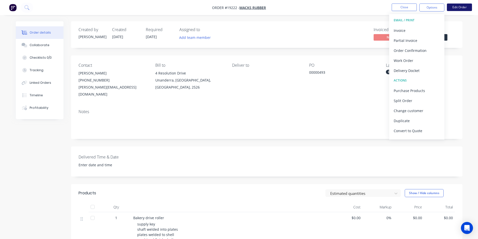
click at [468, 4] on button "Edit Order" at bounding box center [459, 8] width 25 height 8
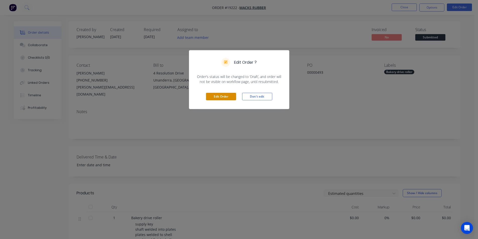
click at [217, 97] on button "Edit Order" at bounding box center [221, 97] width 30 height 8
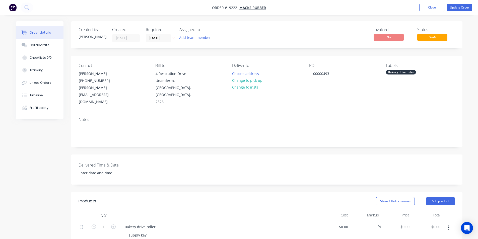
click at [248, 69] on div "Deliver to Choose address Change to pick up Change to install" at bounding box center [266, 84] width 69 height 42
click at [254, 79] on button "Change to pick up" at bounding box center [247, 80] width 36 height 7
click at [452, 6] on button "Update Order" at bounding box center [459, 8] width 25 height 8
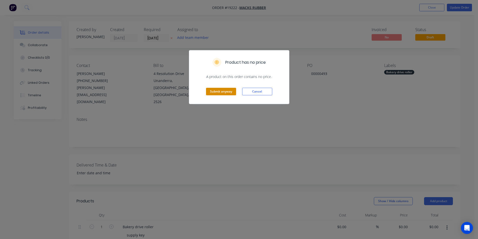
click at [222, 92] on button "Submit anyway" at bounding box center [221, 92] width 30 height 8
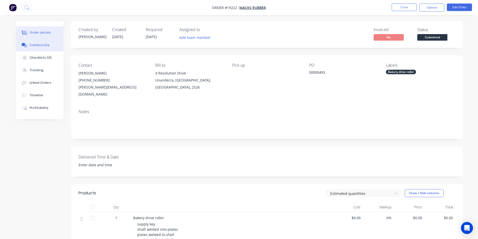
click at [40, 40] on button "Collaborate" at bounding box center [40, 45] width 48 height 13
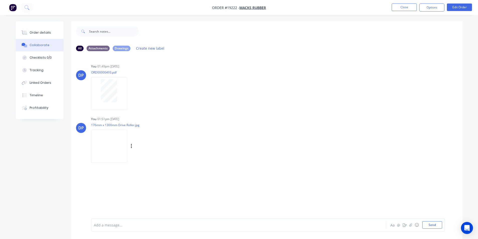
click at [117, 142] on img at bounding box center [109, 146] width 36 height 33
click at [12, 7] on img "button" at bounding box center [13, 8] width 8 height 8
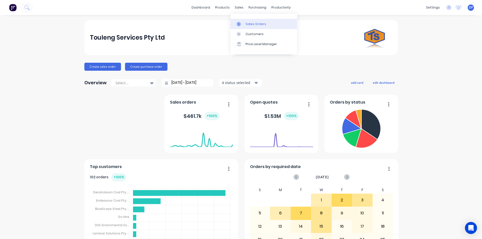
click at [249, 22] on link "Sales Orders" at bounding box center [263, 24] width 66 height 10
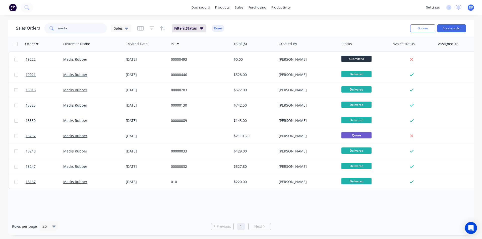
drag, startPoint x: 88, startPoint y: 28, endPoint x: 28, endPoint y: 28, distance: 59.7
click at [28, 28] on div "Sales Orders macks Sales" at bounding box center [73, 28] width 115 height 10
paste input "4543215361"
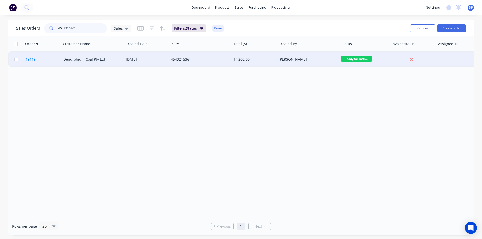
type input "4543215361"
click at [30, 60] on span "19119" at bounding box center [31, 59] width 10 height 5
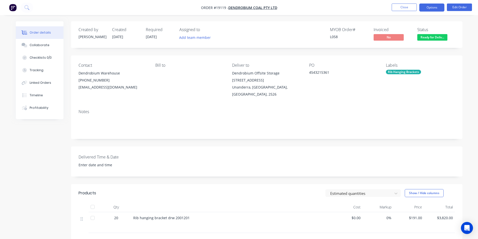
click at [434, 6] on button "Options" at bounding box center [431, 8] width 25 height 8
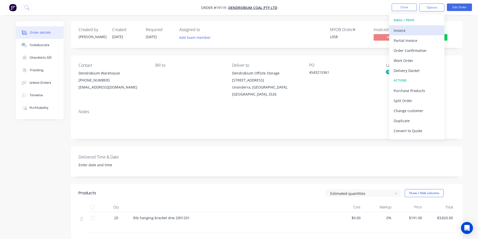
click at [413, 28] on div "Invoice" at bounding box center [417, 30] width 46 height 7
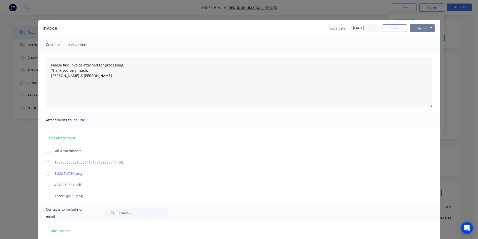
click at [424, 27] on button "Options" at bounding box center [422, 28] width 25 height 8
click at [422, 45] on button "Print" at bounding box center [426, 45] width 32 height 8
click at [396, 32] on div "Invoice Invoice date 07/10/25 Close Options Preview Print Email" at bounding box center [238, 28] width 401 height 16
click at [393, 28] on button "Close" at bounding box center [394, 28] width 25 height 8
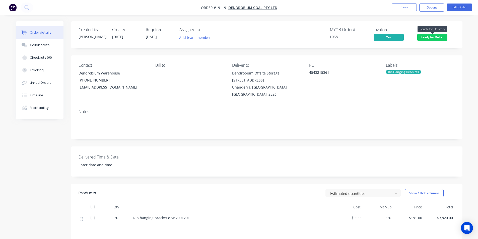
click at [435, 35] on span "Ready for Deliv..." at bounding box center [432, 37] width 30 height 6
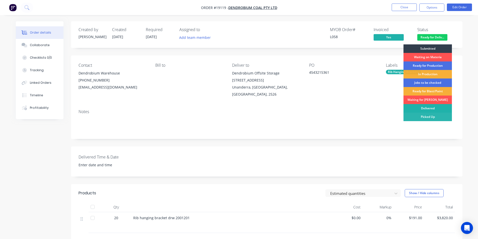
click at [431, 109] on div "Delivered" at bounding box center [427, 108] width 48 height 9
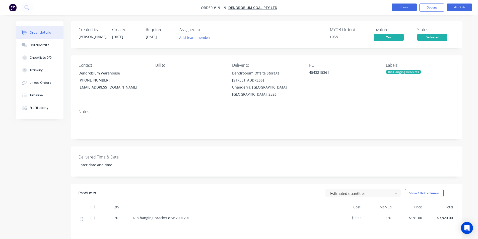
click at [405, 9] on button "Close" at bounding box center [404, 8] width 25 height 8
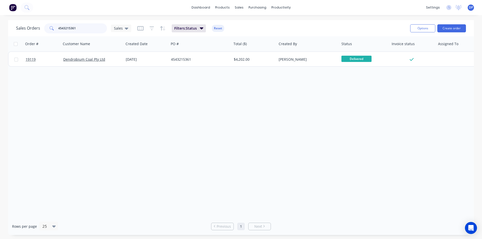
drag, startPoint x: 40, startPoint y: 27, endPoint x: 25, endPoint y: 27, distance: 15.8
click at [25, 27] on div "Sales Orders 4543215361 Sales" at bounding box center [73, 28] width 115 height 10
paste input "4543215261"
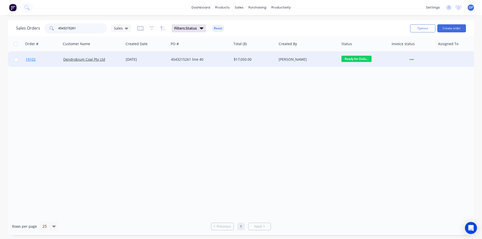
type input "4543215261"
click at [32, 61] on span "19102" at bounding box center [31, 59] width 10 height 5
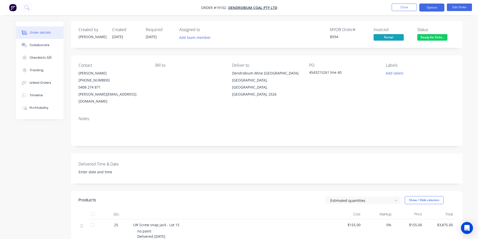
click at [430, 11] on button "Options" at bounding box center [431, 8] width 25 height 8
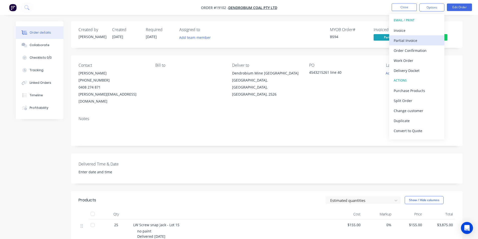
click at [416, 39] on div "Partial Invoice" at bounding box center [417, 40] width 46 height 7
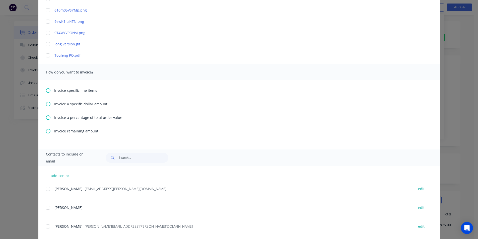
scroll to position [172, 0]
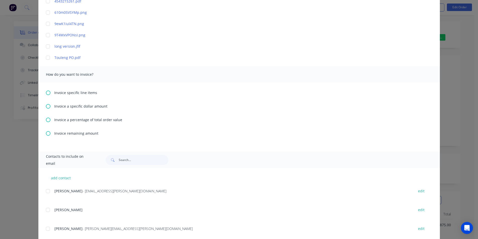
click at [46, 92] on icon at bounding box center [48, 93] width 5 height 5
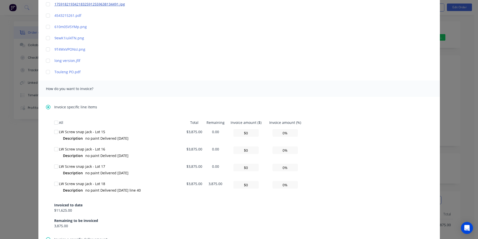
scroll to position [176, 0]
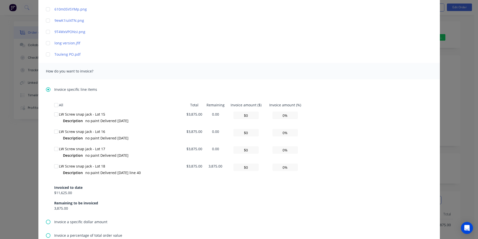
click at [52, 167] on div at bounding box center [56, 166] width 10 height 10
click at [278, 163] on td "0%" at bounding box center [285, 170] width 40 height 17
click at [279, 167] on input "0%" at bounding box center [284, 168] width 25 height 8
type input "$387.50"
type input "10%"
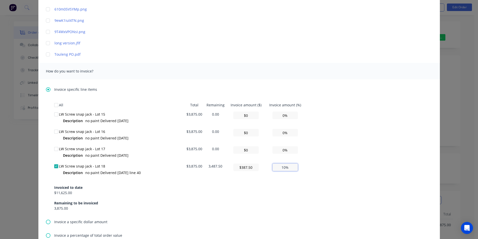
type input "$3,875.00"
type input "100%"
click at [361, 145] on div "All Total Remaining Invoice amount ($) Invoice amount (%) LW Screw snap jack - …" at bounding box center [239, 155] width 370 height 111
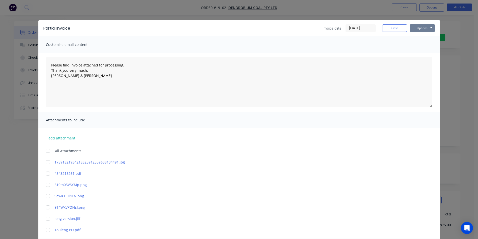
click at [425, 28] on button "Options" at bounding box center [422, 28] width 25 height 8
click at [426, 46] on button "Print" at bounding box center [426, 45] width 32 height 8
click at [392, 23] on div "Partial Invoice Invoice date 07/10/25 Close Options Preview Print Email" at bounding box center [238, 28] width 401 height 16
click at [393, 26] on button "Close" at bounding box center [394, 28] width 25 height 8
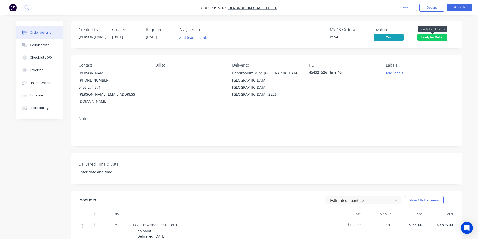
click at [436, 37] on span "Ready for Deliv..." at bounding box center [432, 37] width 30 height 6
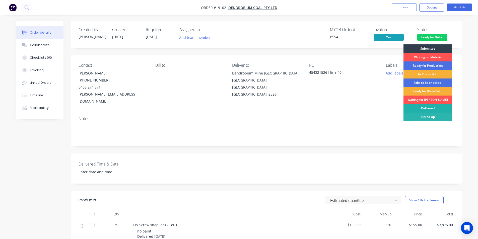
click at [432, 107] on div "Delivered" at bounding box center [427, 108] width 48 height 9
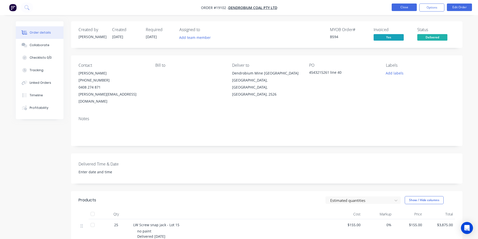
click at [407, 9] on button "Close" at bounding box center [404, 8] width 25 height 8
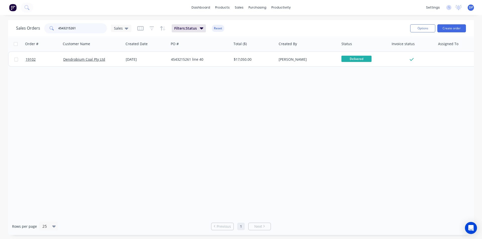
drag, startPoint x: 62, startPoint y: 30, endPoint x: 3, endPoint y: 36, distance: 59.2
click at [3, 36] on div "Sales Orders 4543215261 Sales Filters: Status Reset Options Create order Order …" at bounding box center [241, 127] width 482 height 215
paste input "4543219402"
type input "4543219402"
click at [35, 59] on span "19079" at bounding box center [31, 59] width 10 height 5
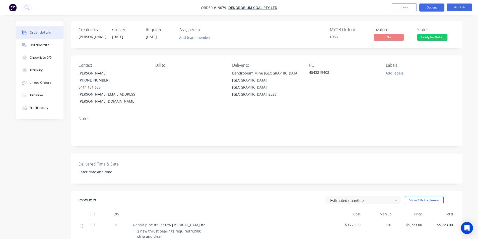
click at [432, 4] on button "Options" at bounding box center [431, 8] width 25 height 8
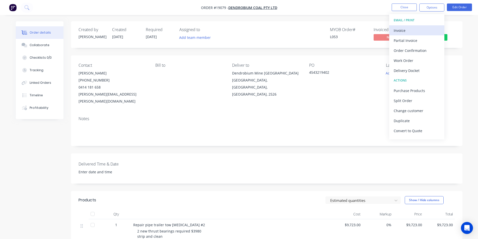
click at [414, 33] on div "Invoice" at bounding box center [417, 30] width 46 height 7
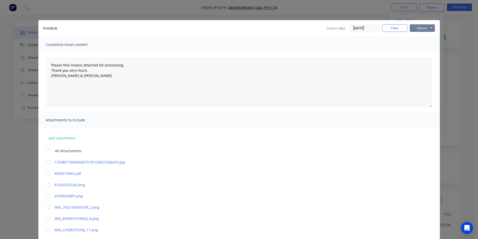
click at [419, 28] on button "Options" at bounding box center [422, 28] width 25 height 8
click at [423, 43] on button "Print" at bounding box center [426, 45] width 32 height 8
click at [387, 27] on button "Close" at bounding box center [394, 28] width 25 height 8
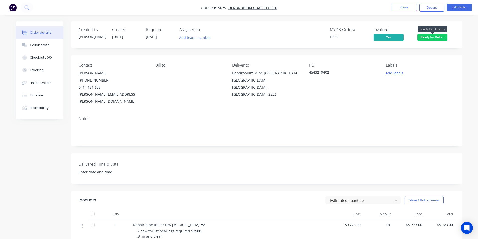
click at [433, 37] on span "Ready for Deliv..." at bounding box center [432, 37] width 30 height 6
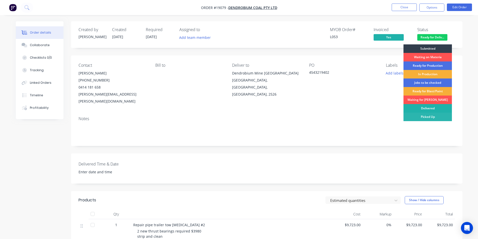
click at [430, 107] on div "Delivered" at bounding box center [427, 108] width 48 height 9
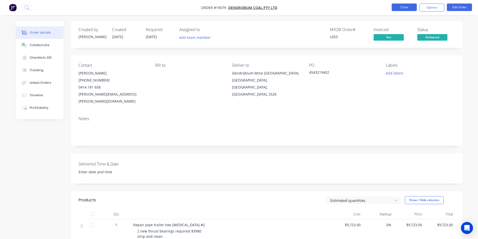
click at [400, 7] on button "Close" at bounding box center [404, 8] width 25 height 8
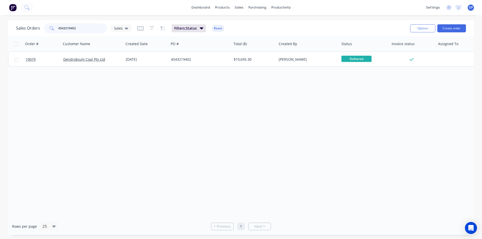
drag, startPoint x: 87, startPoint y: 29, endPoint x: 51, endPoint y: 28, distance: 36.1
click at [51, 28] on div "4543219402" at bounding box center [75, 28] width 63 height 10
paste input "4543216926"
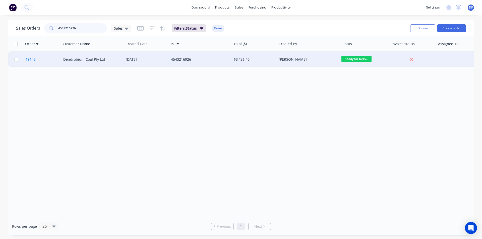
type input "4543216926"
click at [32, 57] on span "19143" at bounding box center [31, 59] width 10 height 5
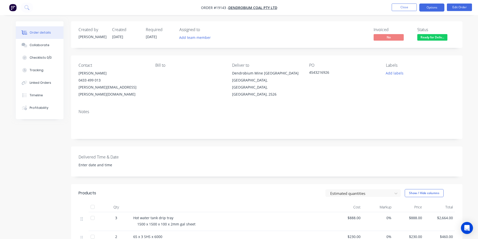
click at [441, 8] on button "Options" at bounding box center [431, 8] width 25 height 8
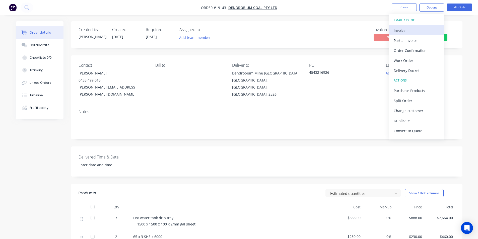
click at [419, 30] on div "Invoice" at bounding box center [417, 30] width 46 height 7
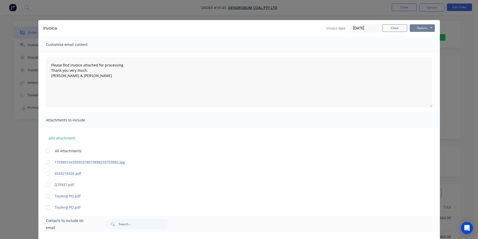
click at [419, 28] on button "Options" at bounding box center [422, 28] width 25 height 8
click at [423, 45] on button "Print" at bounding box center [426, 45] width 32 height 8
click at [397, 29] on button "Close" at bounding box center [394, 28] width 25 height 8
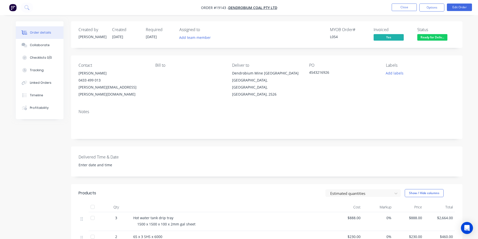
click at [436, 37] on span "Ready for Deliv..." at bounding box center [432, 37] width 30 height 6
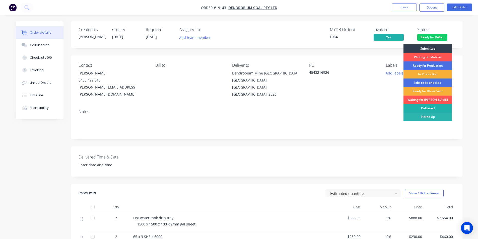
click at [436, 107] on div "Delivered" at bounding box center [427, 108] width 48 height 9
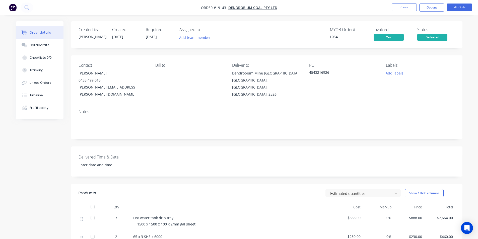
click at [10, 4] on img "button" at bounding box center [13, 8] width 8 height 8
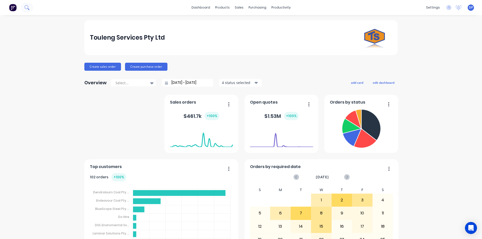
click at [31, 10] on button at bounding box center [27, 8] width 13 height 10
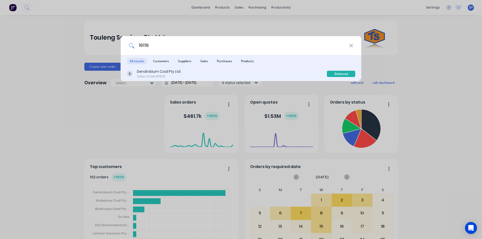
type input "19119"
click at [171, 72] on div "Dendrobium Coal Pty Ltd" at bounding box center [159, 71] width 44 height 5
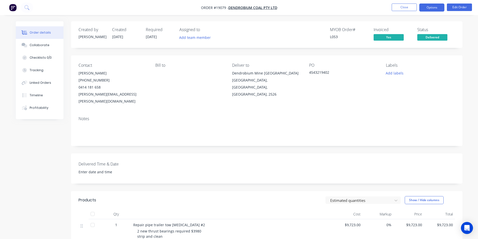
click at [440, 7] on button "Options" at bounding box center [431, 8] width 25 height 8
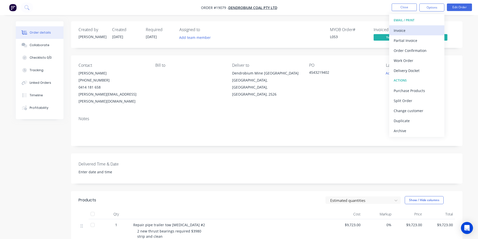
click at [428, 30] on div "Invoice" at bounding box center [417, 30] width 46 height 7
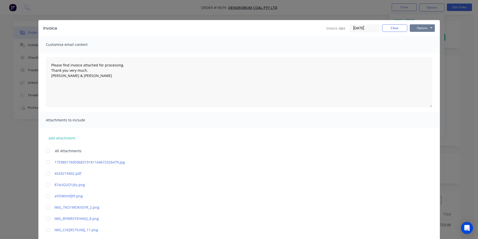
click at [420, 26] on button "Options" at bounding box center [422, 28] width 25 height 8
click at [426, 46] on button "Print" at bounding box center [426, 45] width 32 height 8
click at [396, 31] on button "Close" at bounding box center [394, 28] width 25 height 8
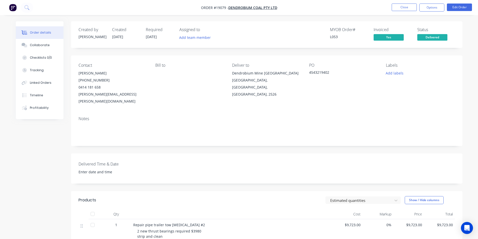
click at [16, 10] on img "button" at bounding box center [13, 8] width 8 height 8
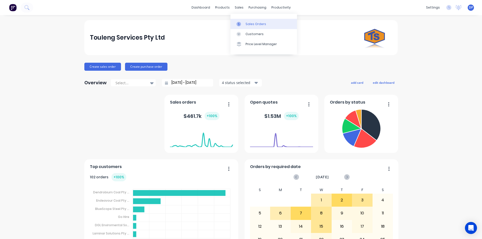
click at [248, 21] on link "Sales Orders" at bounding box center [263, 24] width 66 height 10
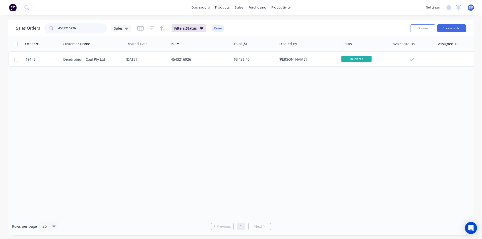
drag, startPoint x: 85, startPoint y: 28, endPoint x: 22, endPoint y: 30, distance: 63.3
click at [22, 30] on div "Sales Orders 4543216926 Sales" at bounding box center [73, 28] width 115 height 10
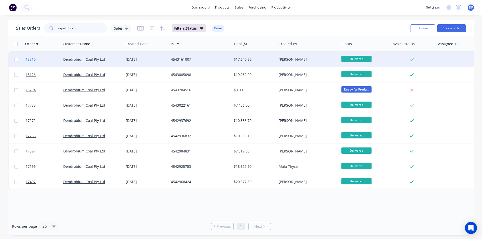
type input "repair fork"
click at [33, 60] on span "18510" at bounding box center [31, 59] width 10 height 5
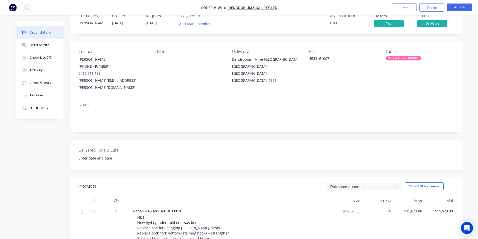
scroll to position [25, 0]
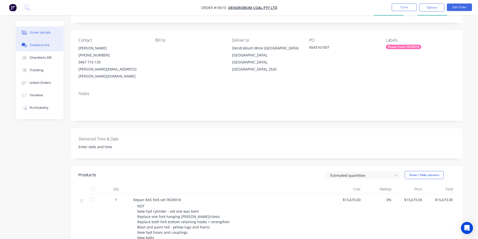
click at [50, 42] on button "Collaborate" at bounding box center [40, 45] width 48 height 13
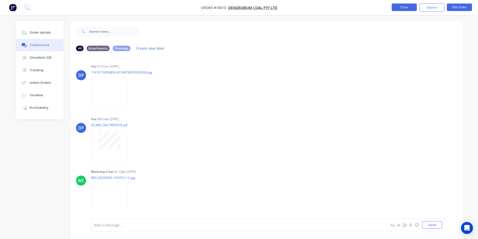
click at [407, 6] on button "Close" at bounding box center [404, 8] width 25 height 8
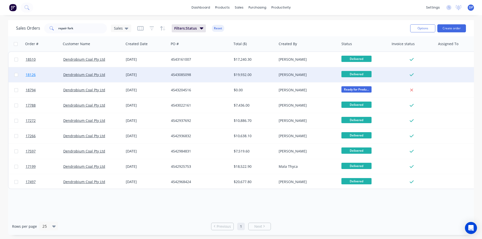
click at [29, 75] on span "18126" at bounding box center [31, 74] width 10 height 5
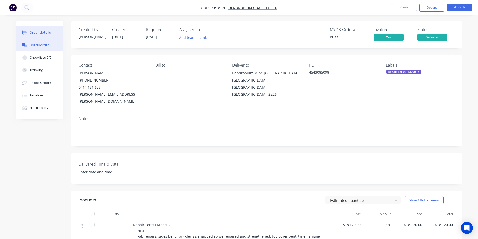
click at [46, 46] on div "Collaborate" at bounding box center [40, 45] width 20 height 5
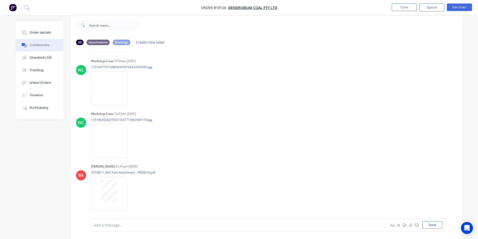
scroll to position [8, 0]
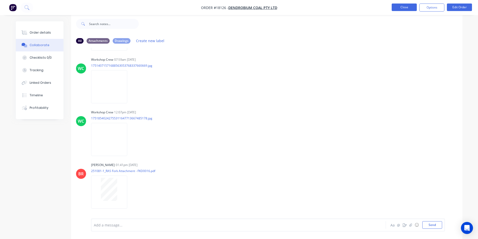
click at [405, 9] on button "Close" at bounding box center [404, 8] width 25 height 8
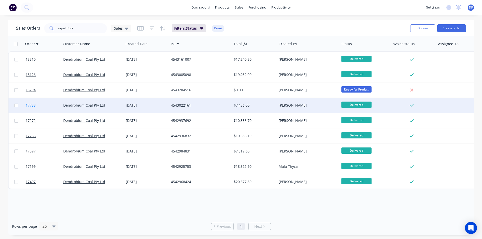
click at [32, 105] on span "17788" at bounding box center [31, 105] width 10 height 5
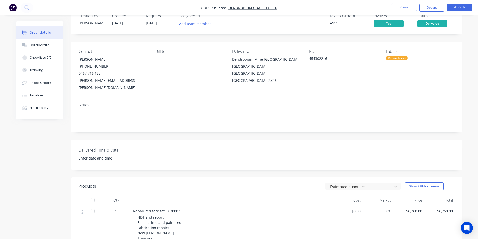
scroll to position [25, 0]
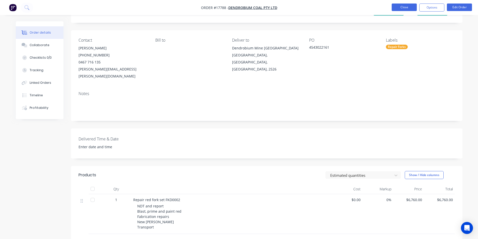
click at [406, 6] on button "Close" at bounding box center [404, 8] width 25 height 8
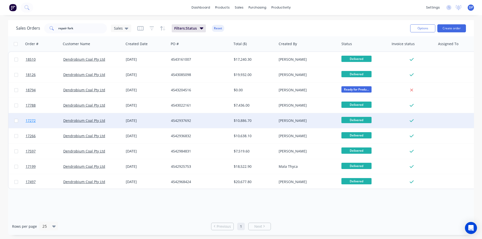
click at [36, 121] on link "17272" at bounding box center [45, 120] width 38 height 15
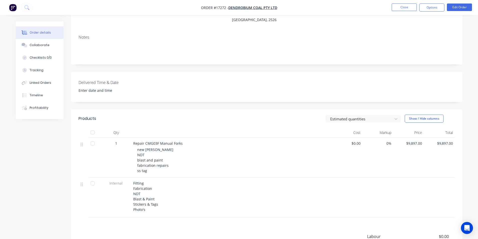
scroll to position [75, 0]
click at [403, 7] on button "Close" at bounding box center [404, 8] width 25 height 8
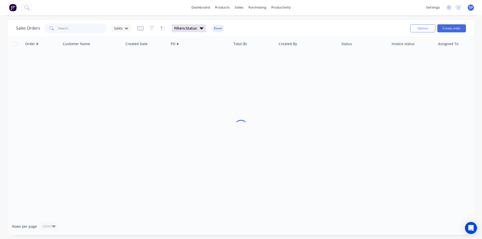
click at [72, 27] on input "text" at bounding box center [82, 28] width 49 height 10
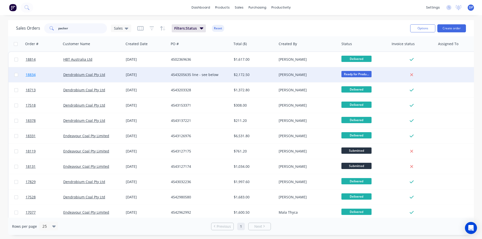
type input "packer"
click at [32, 73] on span "18834" at bounding box center [31, 74] width 10 height 5
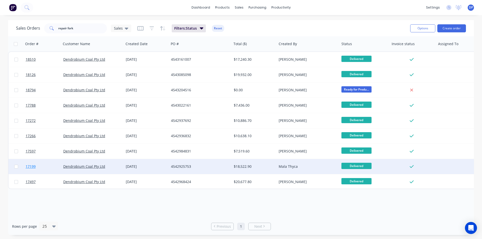
click at [31, 166] on span "17199" at bounding box center [31, 166] width 10 height 5
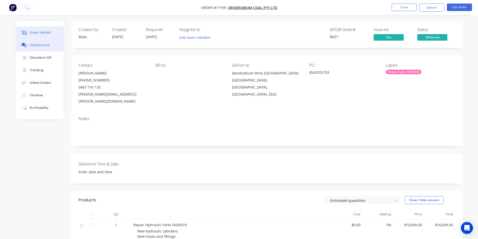
click at [42, 48] on button "Collaborate" at bounding box center [40, 45] width 48 height 13
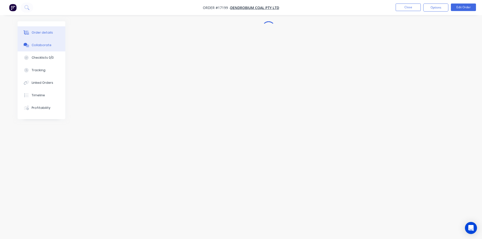
click at [43, 34] on div "Order details" at bounding box center [42, 32] width 21 height 5
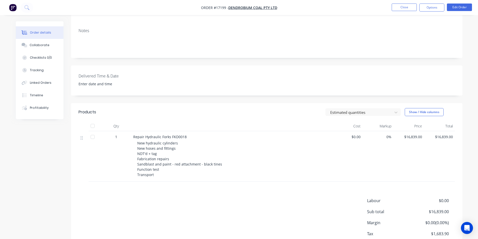
scroll to position [100, 0]
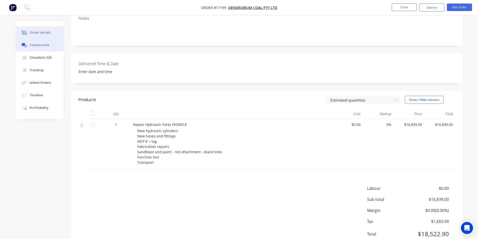
click at [37, 46] on div "Collaborate" at bounding box center [40, 45] width 20 height 5
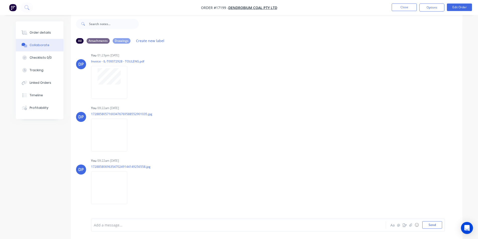
scroll to position [903, 0]
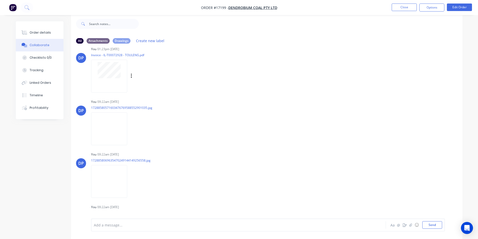
click at [97, 68] on div at bounding box center [109, 70] width 32 height 16
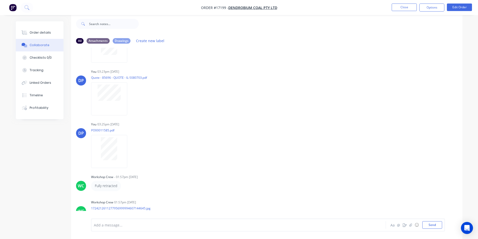
scroll to position [556, 0]
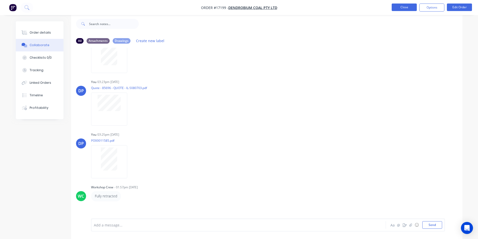
click at [410, 8] on button "Close" at bounding box center [404, 8] width 25 height 8
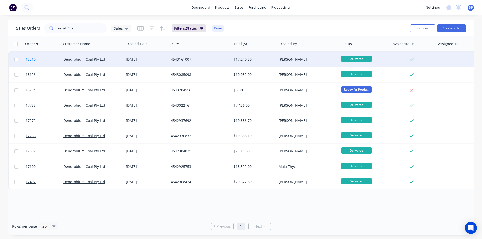
click at [36, 59] on span "18510" at bounding box center [31, 59] width 10 height 5
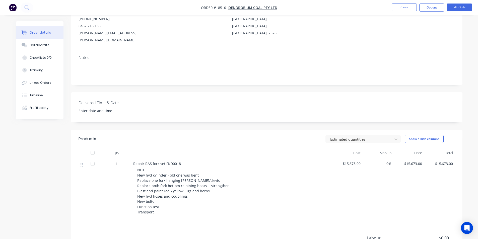
scroll to position [75, 0]
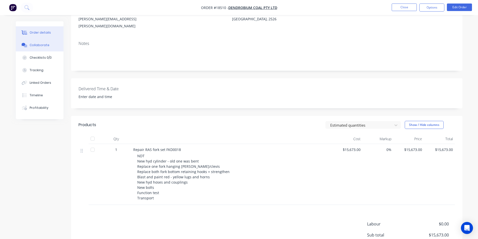
click at [38, 44] on div "Collaborate" at bounding box center [40, 45] width 20 height 5
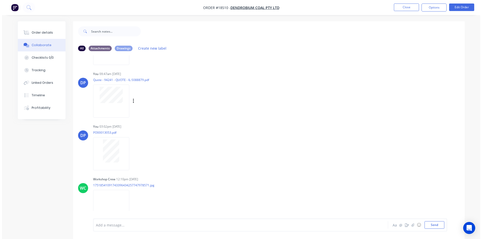
scroll to position [681, 0]
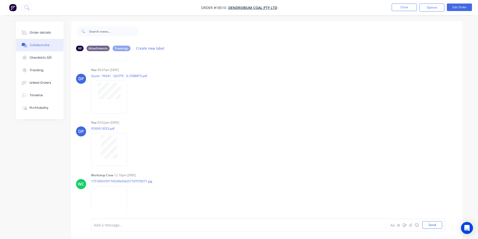
click at [14, 9] on img "button" at bounding box center [13, 8] width 8 height 8
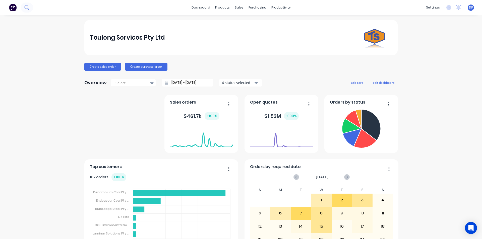
click at [31, 7] on button at bounding box center [27, 8] width 13 height 10
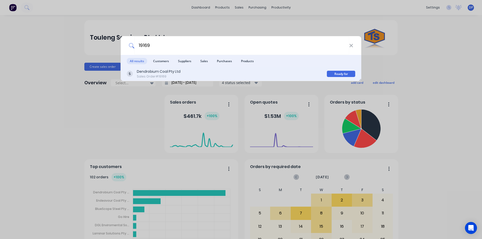
type input "19169"
click at [178, 76] on div "Sales Order #19169" at bounding box center [159, 76] width 44 height 5
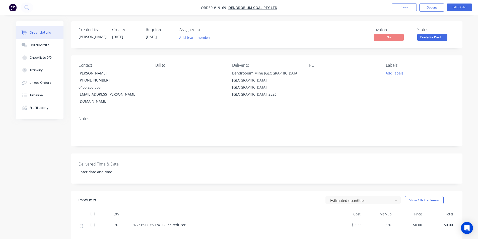
click at [13, 7] on img "button" at bounding box center [13, 8] width 8 height 8
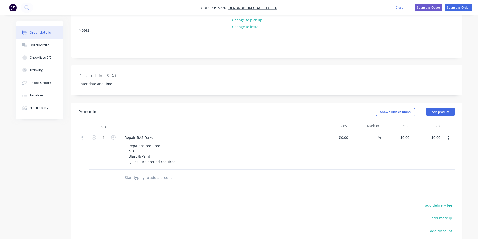
scroll to position [100, 0]
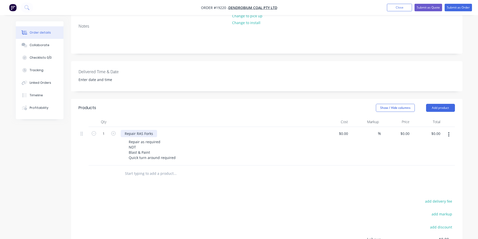
click at [152, 130] on div "Repair RAS Forks" at bounding box center [139, 133] width 36 height 7
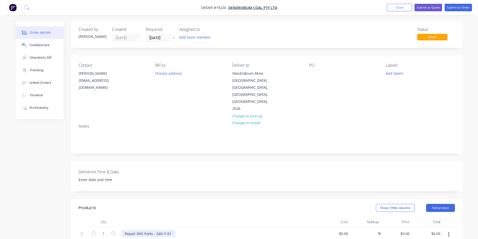
scroll to position [0, 0]
click at [458, 5] on button "Submit as Order" at bounding box center [458, 8] width 27 height 8
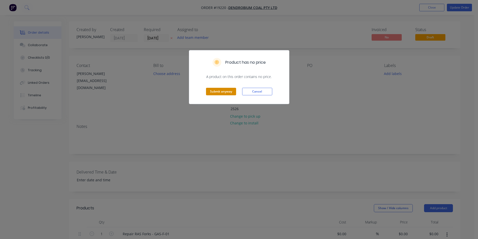
click at [227, 91] on button "Submit anyway" at bounding box center [221, 92] width 30 height 8
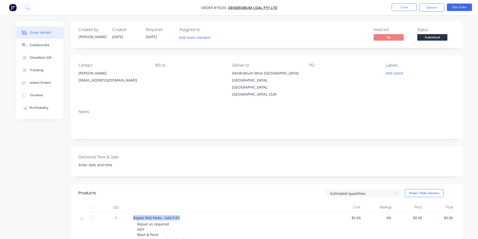
drag, startPoint x: 179, startPoint y: 218, endPoint x: 133, endPoint y: 218, distance: 45.7
click at [133, 218] on div "Repair RAS Forks - GAS-F-01" at bounding box center [231, 217] width 197 height 5
copy span "Repair RAS Forks - GAS-F-01"
click at [438, 34] on span "Submitted" at bounding box center [432, 37] width 30 height 6
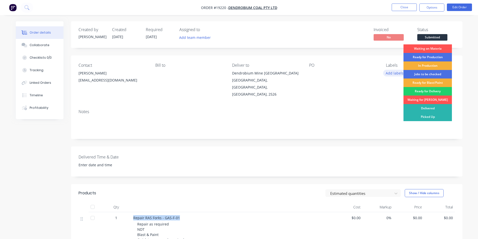
click at [396, 72] on button "Add labels" at bounding box center [394, 73] width 23 height 7
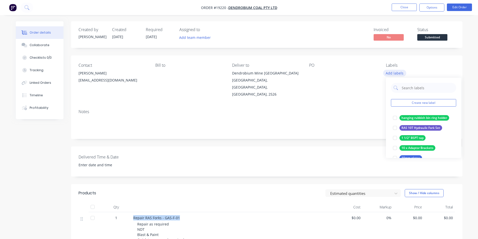
click at [426, 102] on button "Create new label" at bounding box center [423, 103] width 65 height 8
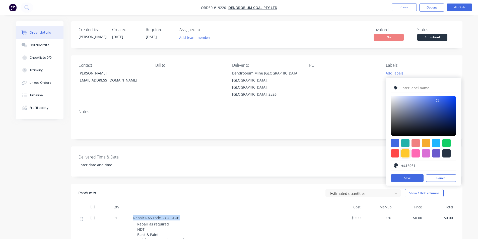
click at [403, 154] on div at bounding box center [405, 153] width 8 height 8
type input "#FFC82C"
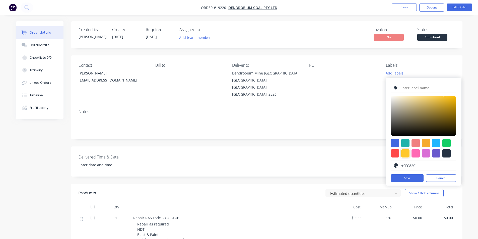
click at [417, 90] on input "text" at bounding box center [426, 88] width 53 height 10
paste input "Repair RAS Forks - GAS-F-01"
type input "Repair RAS Forks - GAS-F-01"
click at [415, 178] on button "Save" at bounding box center [407, 178] width 33 height 8
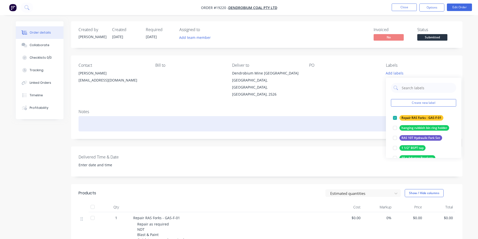
click at [348, 130] on div at bounding box center [267, 123] width 376 height 15
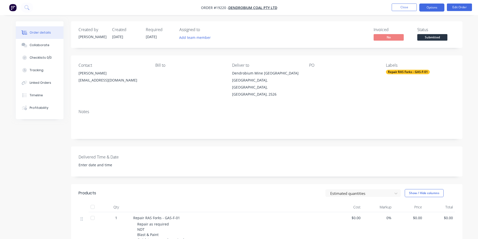
click at [428, 4] on button "Options" at bounding box center [431, 8] width 25 height 8
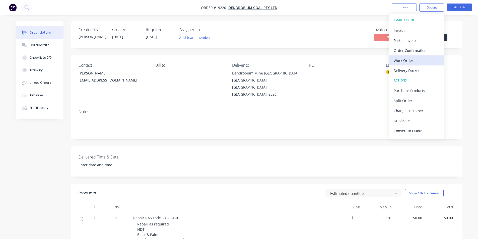
click at [407, 59] on div "Work Order" at bounding box center [417, 60] width 46 height 7
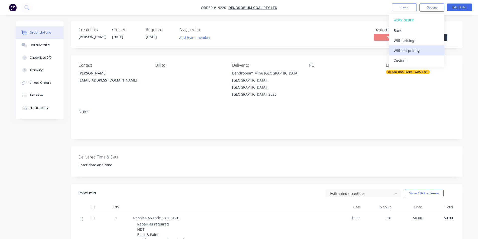
click at [407, 55] on button "Without pricing" at bounding box center [416, 50] width 55 height 10
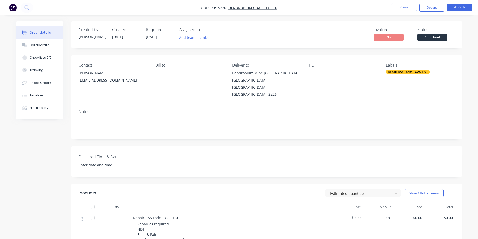
click at [341, 82] on div "PO" at bounding box center [343, 80] width 69 height 35
click at [439, 38] on span "Submitted" at bounding box center [432, 37] width 30 height 6
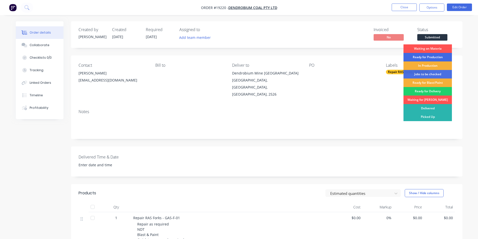
click at [430, 55] on div "Ready for Production" at bounding box center [427, 57] width 48 height 9
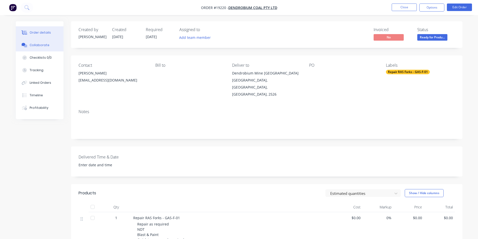
click at [35, 42] on button "Collaborate" at bounding box center [40, 45] width 48 height 13
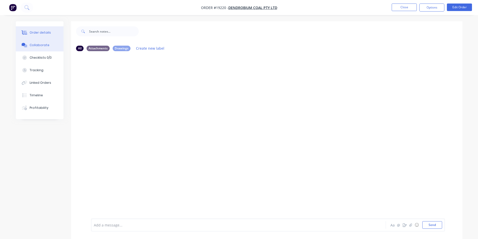
click at [41, 32] on div "Order details" at bounding box center [40, 32] width 21 height 5
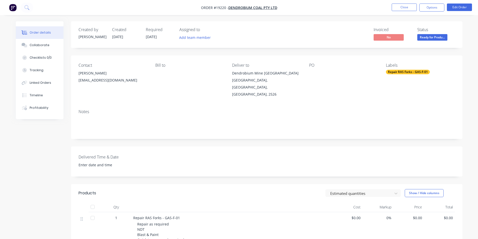
click at [11, 7] on img "button" at bounding box center [13, 8] width 8 height 8
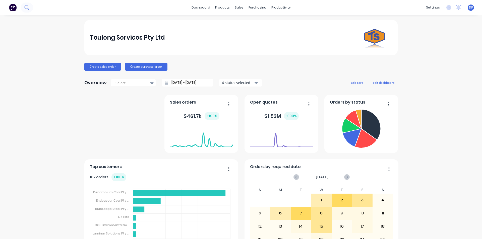
click at [24, 9] on icon at bounding box center [26, 7] width 5 height 5
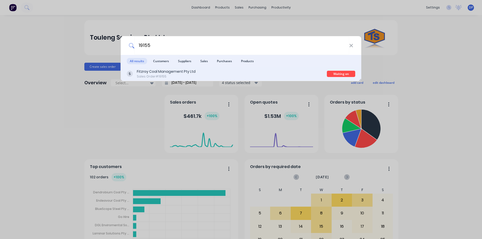
type input "19155"
click at [191, 72] on div "Fitzroy Coal Management Pty Ltd" at bounding box center [166, 71] width 59 height 5
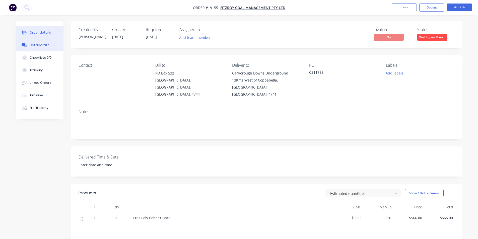
click at [45, 47] on div "Collaborate" at bounding box center [40, 45] width 20 height 5
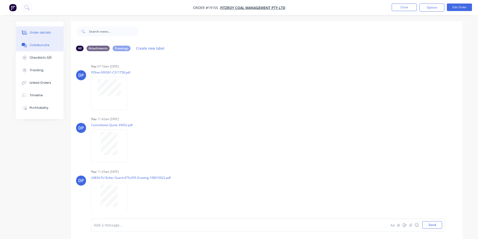
click at [39, 32] on div "Order details" at bounding box center [40, 32] width 21 height 5
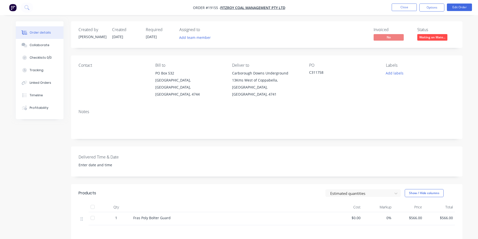
click at [442, 35] on span "Waiting on Mate..." at bounding box center [432, 37] width 30 height 6
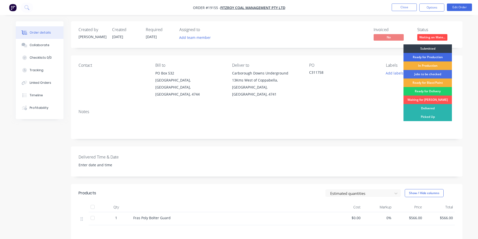
click at [423, 58] on div "Ready for Production" at bounding box center [427, 57] width 48 height 9
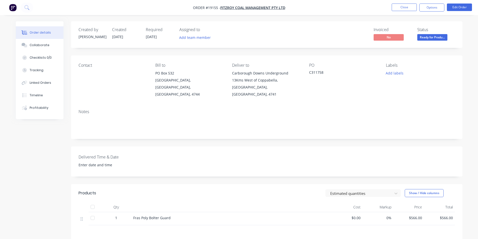
click at [14, 7] on img "button" at bounding box center [13, 8] width 8 height 8
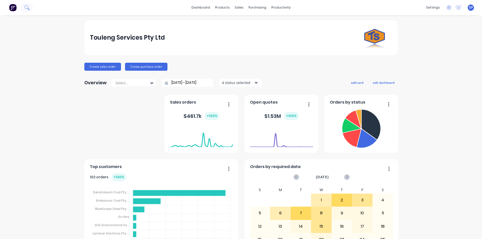
click at [27, 8] on icon at bounding box center [26, 7] width 5 height 5
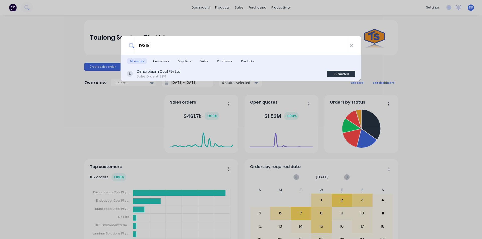
type input "19219"
click at [213, 73] on div "Dendrobium Coal Pty Ltd Sales Order #19219" at bounding box center [227, 74] width 200 height 10
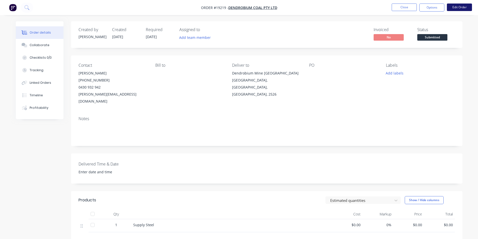
click at [458, 10] on button "Edit Order" at bounding box center [459, 8] width 25 height 8
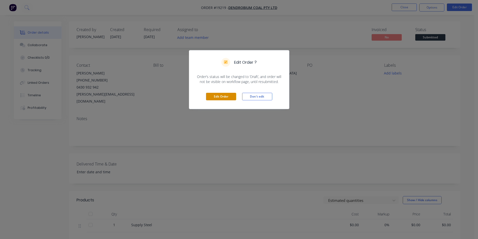
click at [229, 97] on button "Edit Order" at bounding box center [221, 97] width 30 height 8
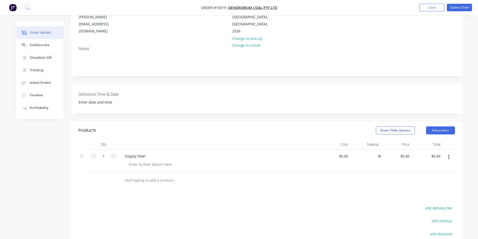
scroll to position [125, 0]
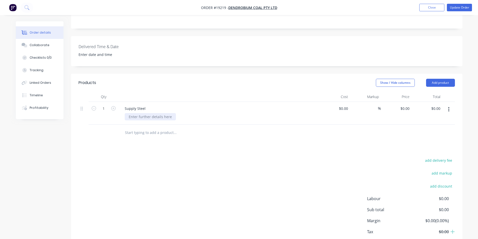
click at [146, 113] on div at bounding box center [150, 116] width 51 height 7
click at [214, 132] on div at bounding box center [209, 133] width 181 height 16
click at [39, 41] on button "Collaborate" at bounding box center [40, 45] width 48 height 13
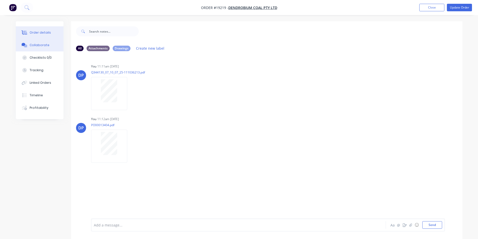
click at [44, 34] on div "Order details" at bounding box center [40, 32] width 21 height 5
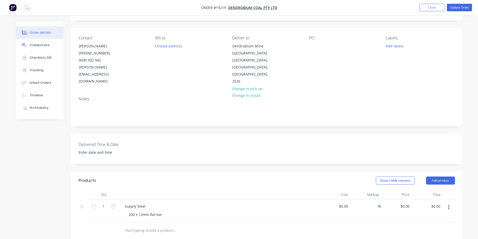
scroll to position [75, 0]
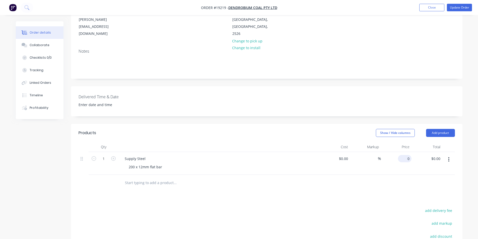
click at [409, 155] on input "0" at bounding box center [406, 158] width 12 height 7
click at [406, 155] on input "426" at bounding box center [407, 158] width 9 height 7
type input "$426.00"
click at [411, 200] on div "Products Show / Hide columns Add product Qty Cost Markup Price Total 1 Supply S…" at bounding box center [266, 218] width 391 height 188
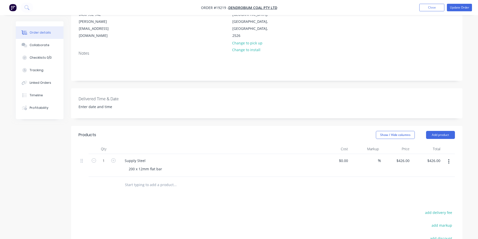
scroll to position [73, 0]
type input "0"
click at [347, 157] on input "0" at bounding box center [344, 160] width 12 height 7
click at [49, 48] on button "Collaborate" at bounding box center [40, 45] width 48 height 13
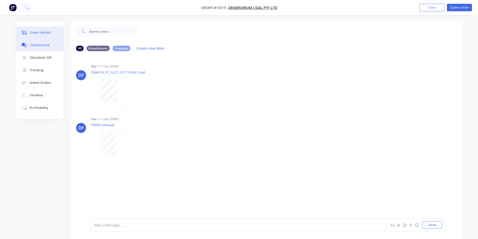
click at [48, 35] on div "Order details" at bounding box center [40, 32] width 21 height 5
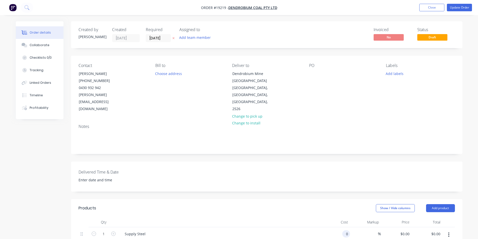
click at [346, 230] on input "0" at bounding box center [347, 233] width 6 height 7
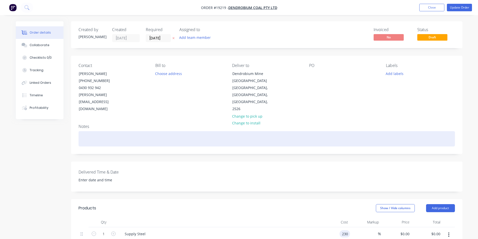
type input "$230.00"
click at [360, 137] on div at bounding box center [267, 138] width 376 height 15
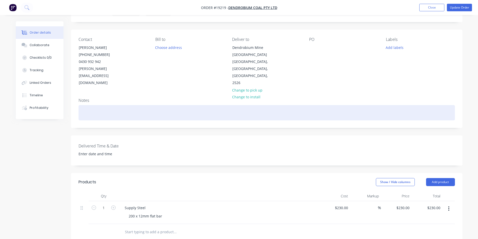
scroll to position [75, 0]
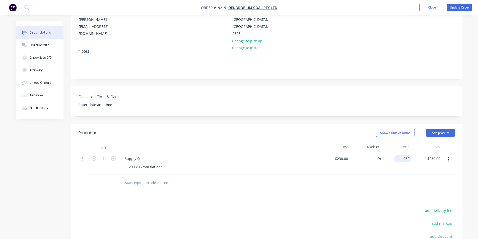
click at [402, 155] on div "230 $230.00" at bounding box center [403, 158] width 18 height 7
type input "426"
type input "85.22"
type input "$426.00"
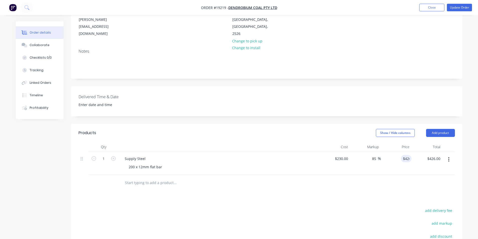
click at [393, 182] on div at bounding box center [267, 183] width 376 height 16
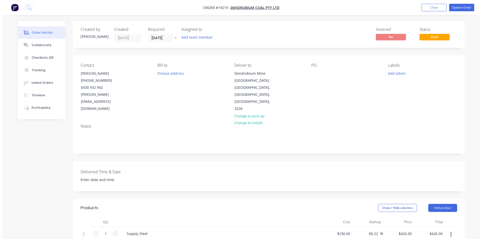
scroll to position [0, 0]
click at [460, 5] on button "Update Order" at bounding box center [459, 8] width 25 height 8
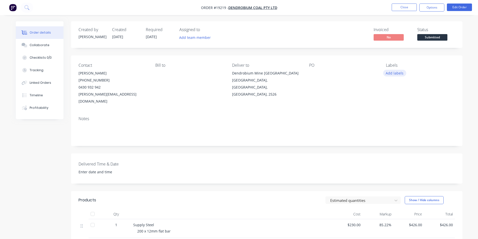
click at [395, 74] on button "Add labels" at bounding box center [394, 73] width 23 height 7
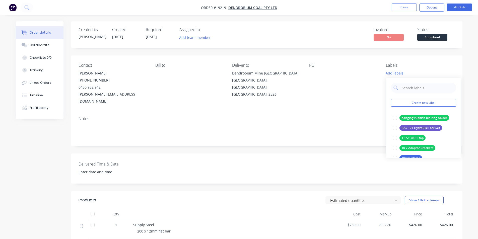
click at [418, 95] on div "Create new label hanging rubbish bin ring holder edit RAS 10T Hydraulic Fork Se…" at bounding box center [423, 118] width 75 height 80
click at [417, 90] on input "text" at bounding box center [427, 88] width 52 height 10
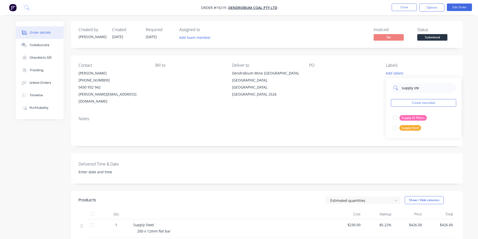
type input "supply stee"
drag, startPoint x: 395, startPoint y: 117, endPoint x: 374, endPoint y: 113, distance: 21.9
click at [395, 117] on div at bounding box center [395, 118] width 10 height 10
click at [358, 116] on div "Notes" at bounding box center [267, 118] width 376 height 5
click at [433, 3] on nav "Order #19219 - Dendrobium Coal Pty Ltd Close Options Edit Order" at bounding box center [239, 7] width 478 height 15
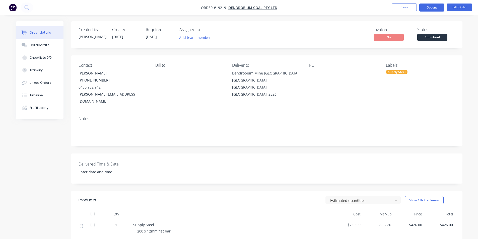
click at [435, 4] on button "Options" at bounding box center [431, 8] width 25 height 8
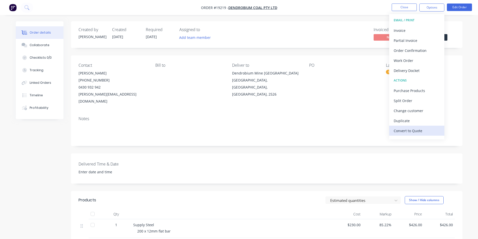
click at [418, 129] on div "Convert to Quote" at bounding box center [417, 130] width 46 height 7
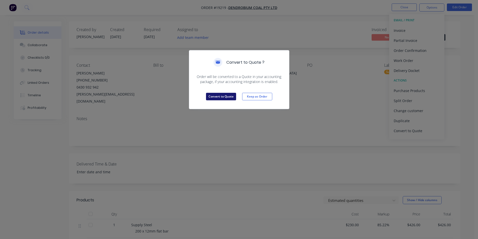
click at [218, 99] on button "Convert to Quote" at bounding box center [221, 97] width 30 height 8
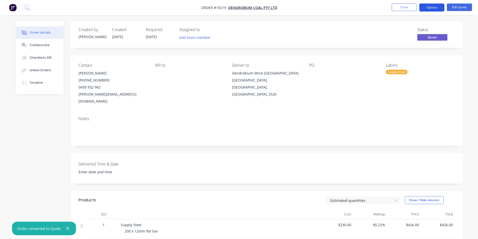
click at [433, 9] on button "Options" at bounding box center [431, 8] width 25 height 8
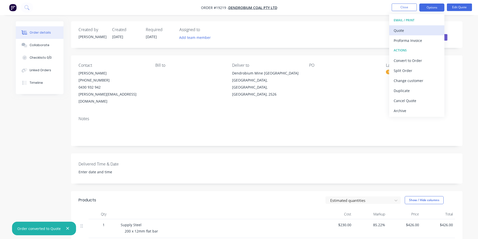
click at [408, 30] on div "Quote" at bounding box center [417, 30] width 46 height 7
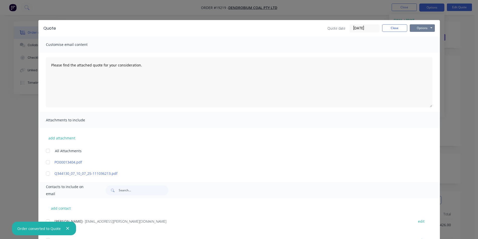
click at [418, 30] on button "Options" at bounding box center [422, 28] width 25 height 8
click at [432, 46] on button "Print" at bounding box center [426, 45] width 32 height 8
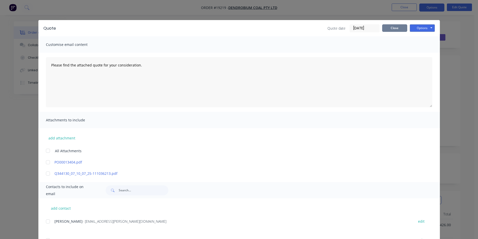
click at [391, 27] on button "Close" at bounding box center [394, 28] width 25 height 8
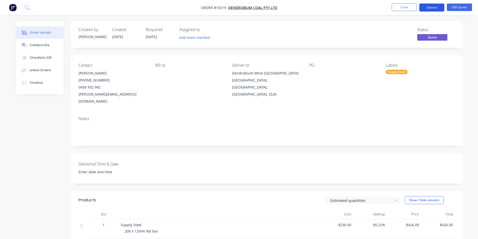
click at [433, 4] on button "Options" at bounding box center [431, 8] width 25 height 8
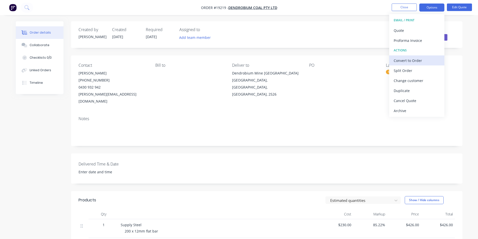
click at [421, 62] on div "Convert to Order" at bounding box center [417, 60] width 46 height 7
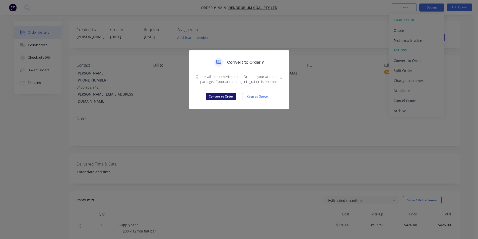
click at [222, 98] on button "Convert to Order" at bounding box center [221, 97] width 30 height 8
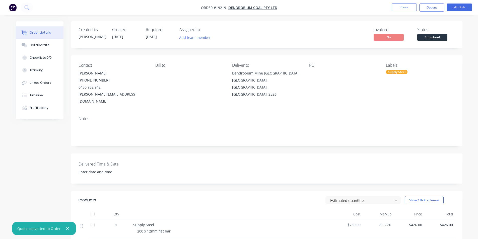
click at [428, 37] on span "Submitted" at bounding box center [432, 37] width 30 height 6
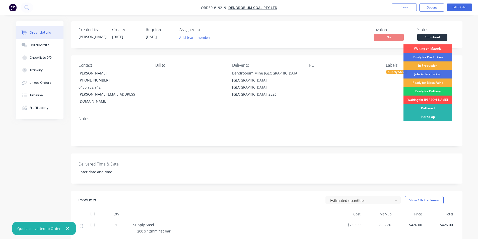
click at [427, 98] on div "Waiting for [PERSON_NAME]" at bounding box center [427, 100] width 48 height 9
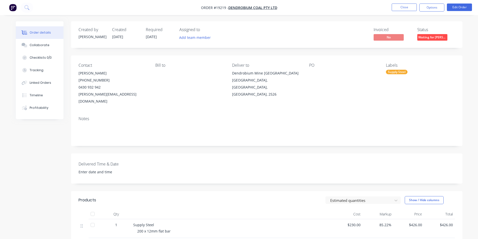
click at [15, 5] on img "button" at bounding box center [13, 8] width 8 height 8
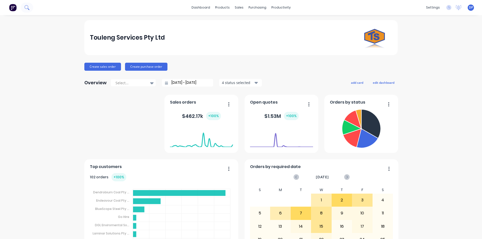
click at [30, 9] on button at bounding box center [27, 8] width 13 height 10
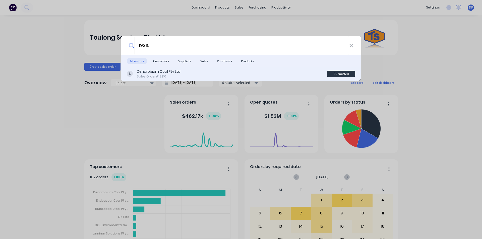
type input "19210"
click at [175, 74] on div "Sales Order #19210" at bounding box center [159, 76] width 44 height 5
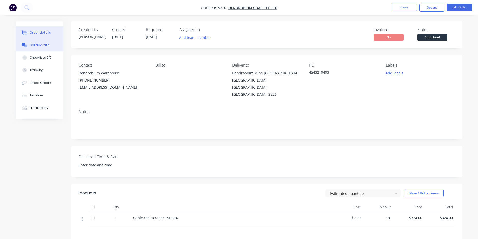
click at [44, 47] on div "Collaborate" at bounding box center [40, 45] width 20 height 5
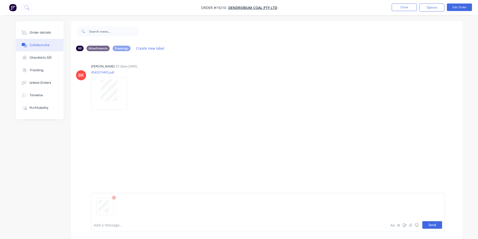
click at [430, 222] on button "Send" at bounding box center [432, 225] width 20 height 8
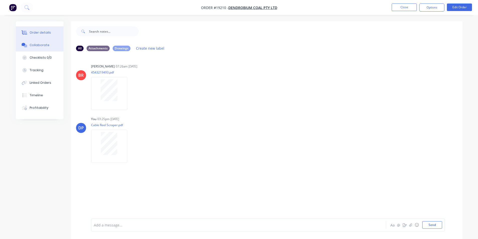
click at [43, 31] on div "Order details" at bounding box center [40, 32] width 21 height 5
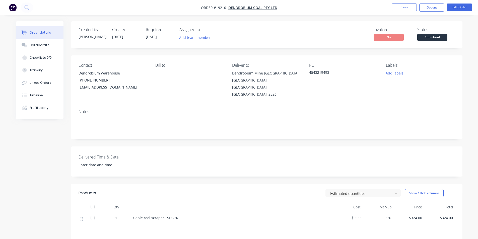
click at [435, 34] on span "Submitted" at bounding box center [432, 37] width 30 height 6
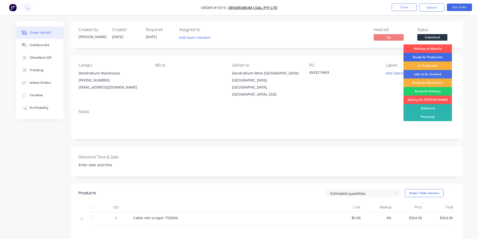
click at [423, 56] on div "Ready for Production" at bounding box center [427, 57] width 48 height 9
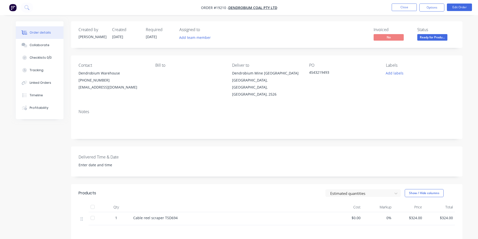
click at [14, 6] on img "button" at bounding box center [13, 8] width 8 height 8
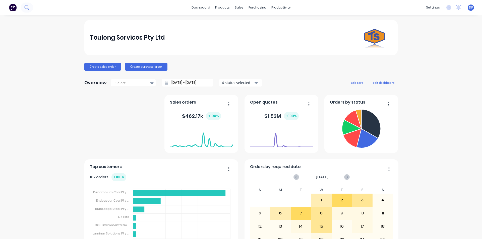
click at [27, 8] on icon at bounding box center [26, 7] width 5 height 5
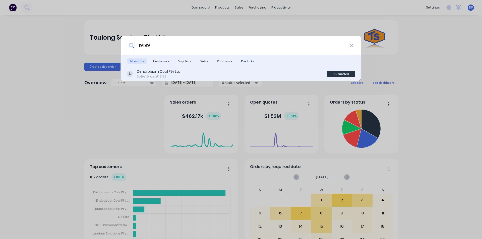
type input "19199"
click at [180, 74] on div "Dendrobium Coal Pty Ltd" at bounding box center [159, 71] width 44 height 5
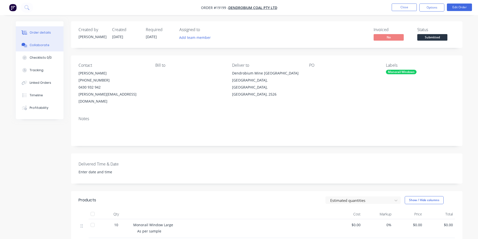
click at [47, 47] on div "Collaborate" at bounding box center [40, 45] width 20 height 5
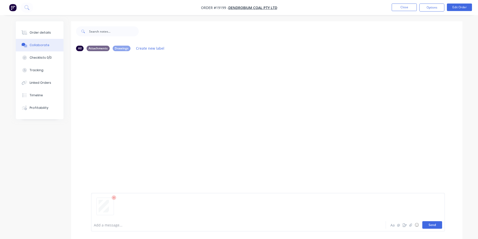
click at [439, 228] on button "Send" at bounding box center [432, 225] width 20 height 8
click at [433, 222] on button "Send" at bounding box center [432, 225] width 20 height 8
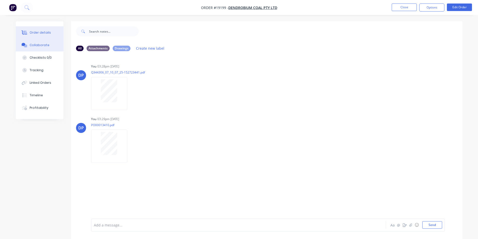
drag, startPoint x: 39, startPoint y: 31, endPoint x: 45, endPoint y: 31, distance: 6.3
click at [39, 31] on div "Order details" at bounding box center [40, 32] width 21 height 5
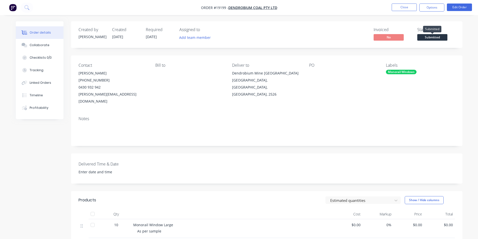
click at [439, 40] on span "Submitted" at bounding box center [432, 37] width 30 height 6
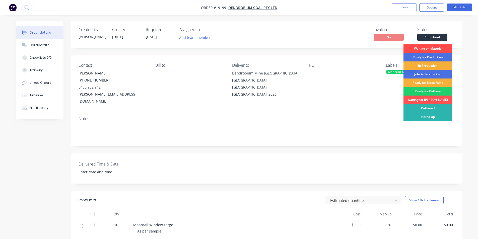
click at [430, 47] on div "Waiting on Materia" at bounding box center [427, 48] width 48 height 9
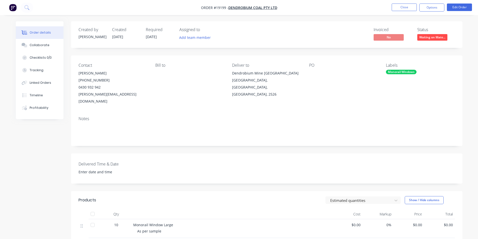
click at [15, 10] on img "button" at bounding box center [13, 8] width 8 height 8
click at [14, 11] on img "button" at bounding box center [13, 8] width 8 height 8
